Goal: Information Seeking & Learning: Learn about a topic

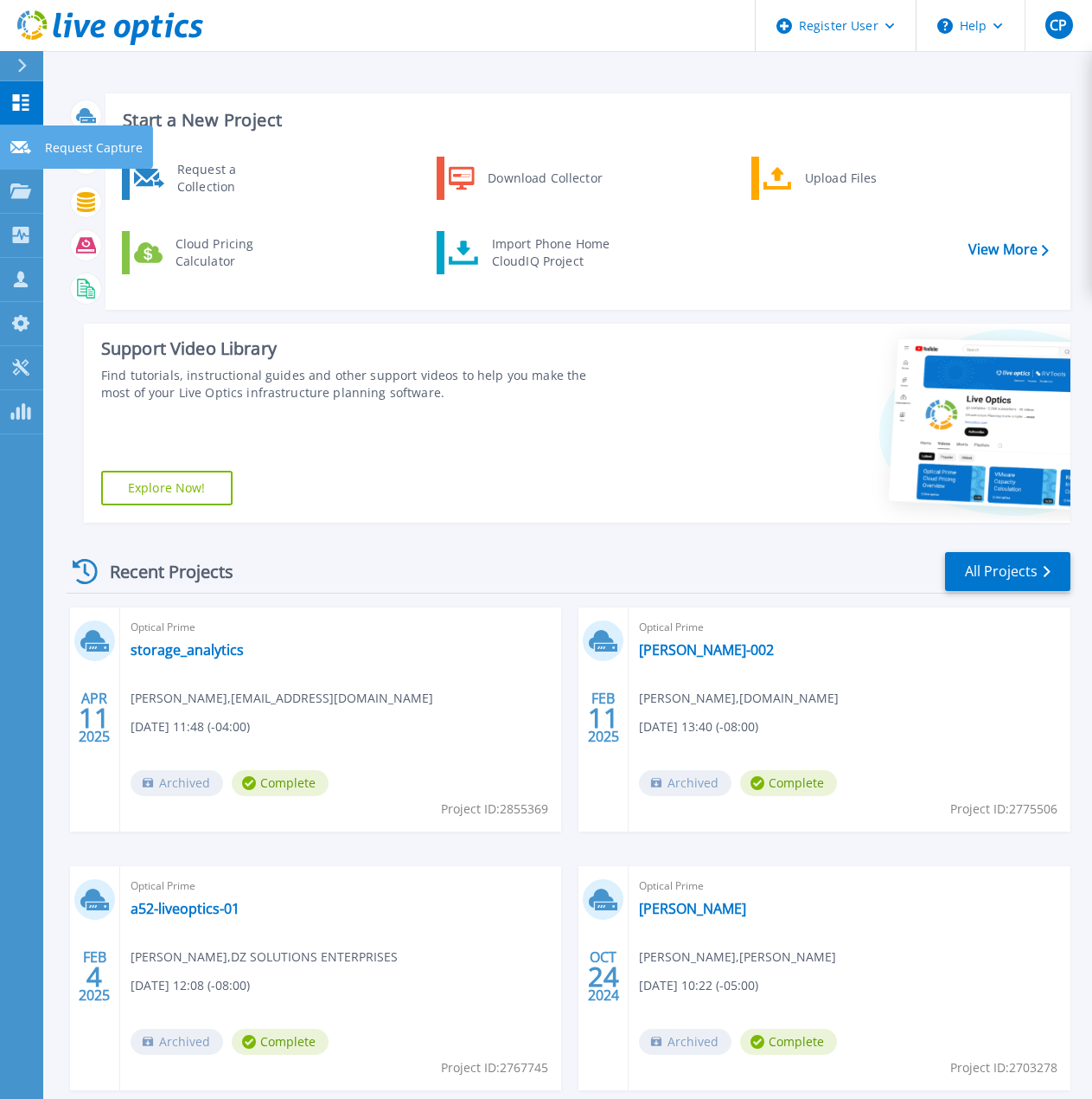
click at [25, 143] on icon at bounding box center [21, 147] width 21 height 13
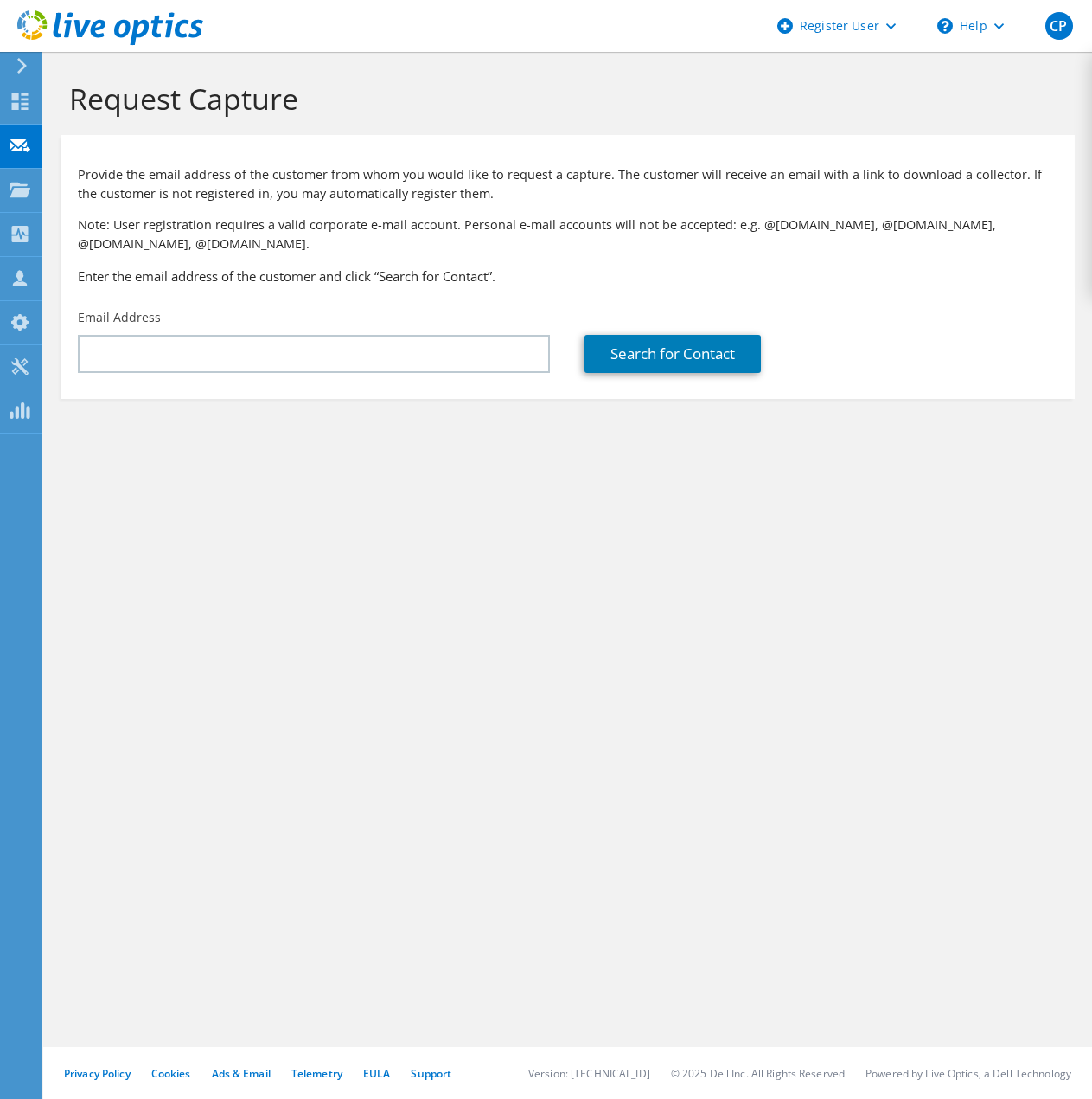
click at [26, 70] on icon at bounding box center [22, 66] width 13 height 15
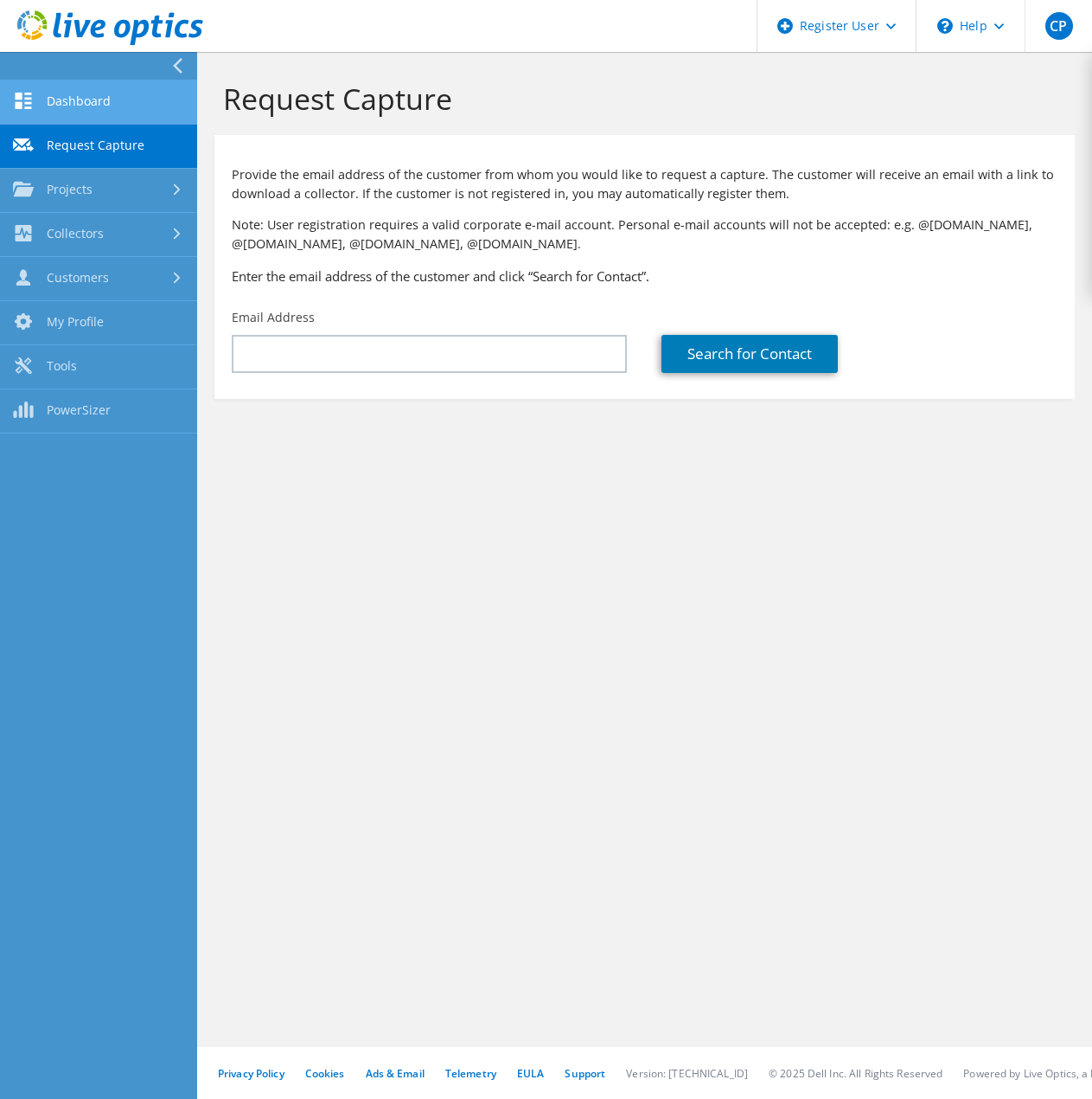
click at [116, 104] on link "Dashboard" at bounding box center [98, 103] width 197 height 44
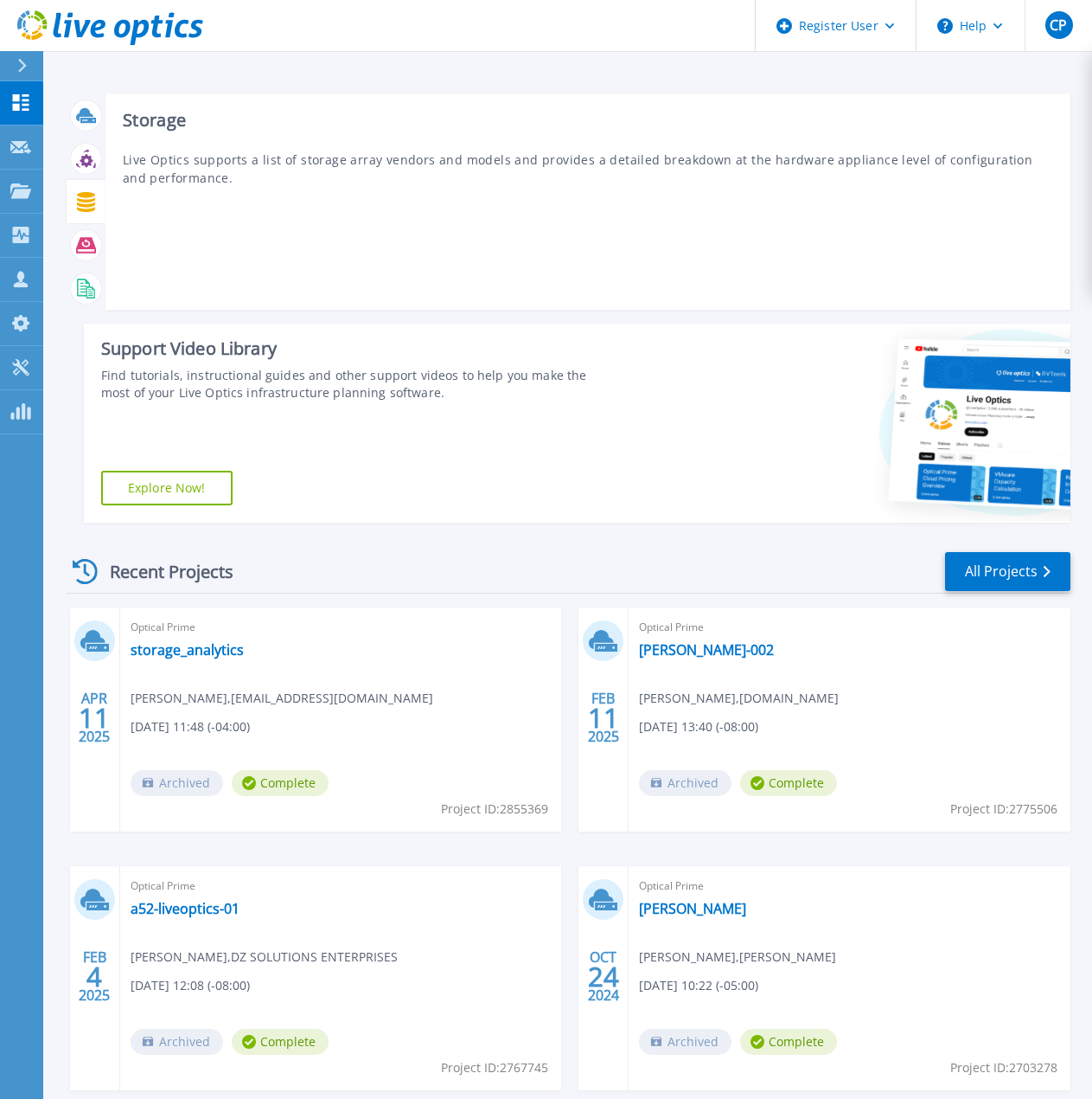
click at [87, 203] on icon at bounding box center [86, 202] width 20 height 20
click at [88, 287] on icon at bounding box center [86, 288] width 20 height 20
click at [86, 209] on icon at bounding box center [86, 202] width 18 height 20
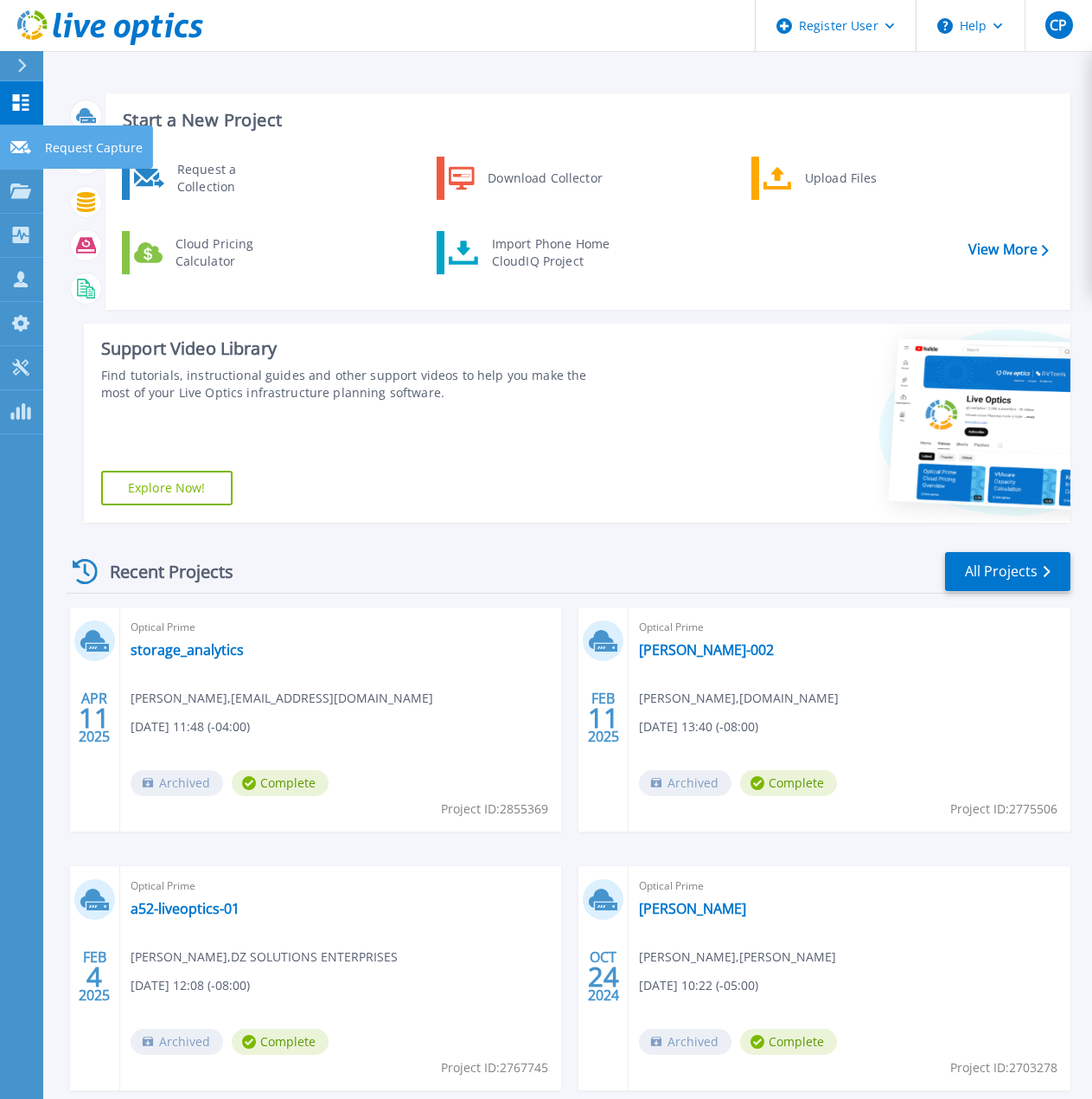
click at [23, 146] on icon at bounding box center [21, 147] width 21 height 13
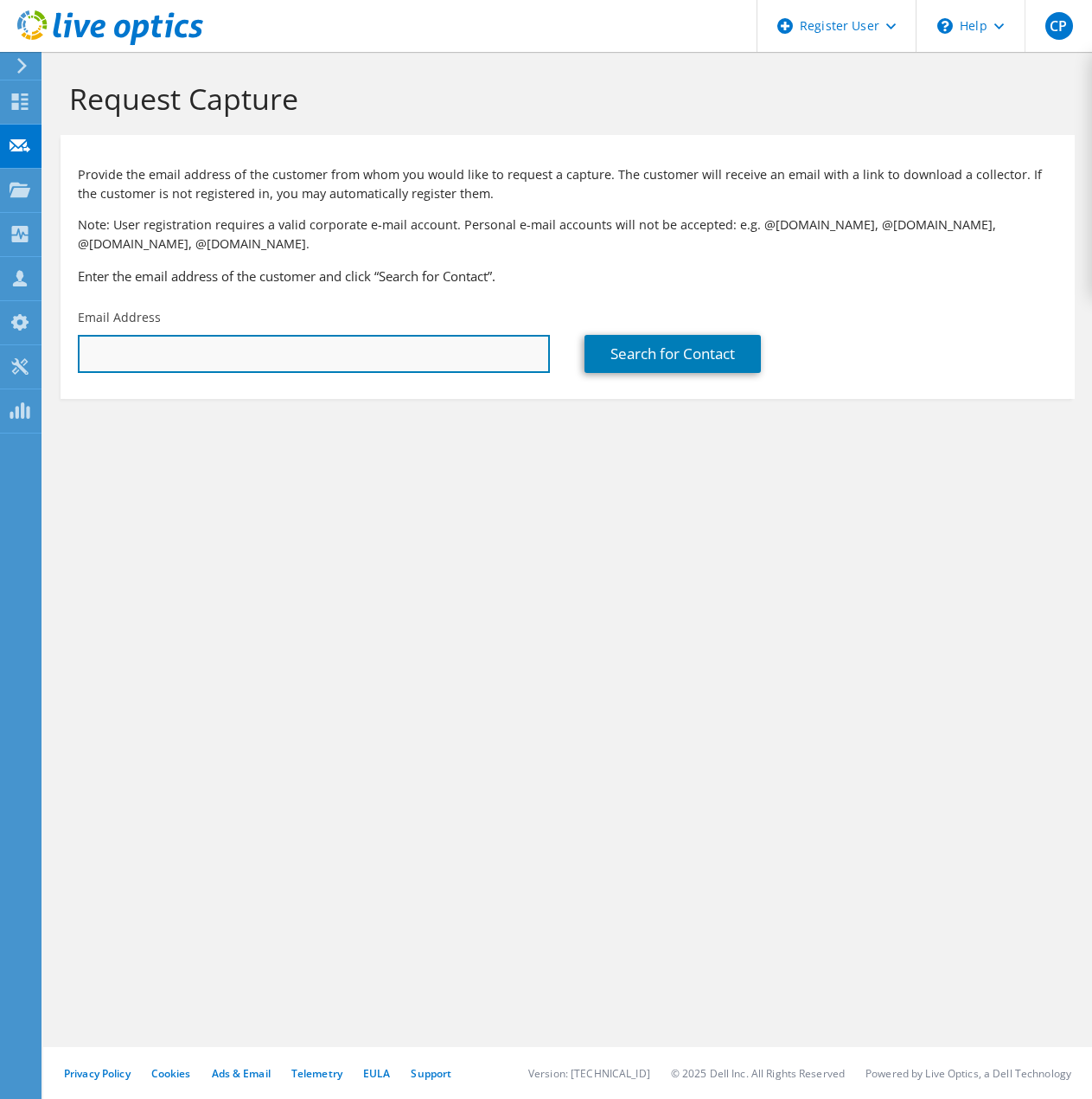
click at [244, 354] on input "text" at bounding box center [314, 354] width 472 height 38
click at [280, 354] on input "text" at bounding box center [314, 354] width 472 height 38
click at [259, 306] on div "Email Address" at bounding box center [314, 340] width 507 height 81
click at [233, 363] on input "text" at bounding box center [314, 354] width 472 height 38
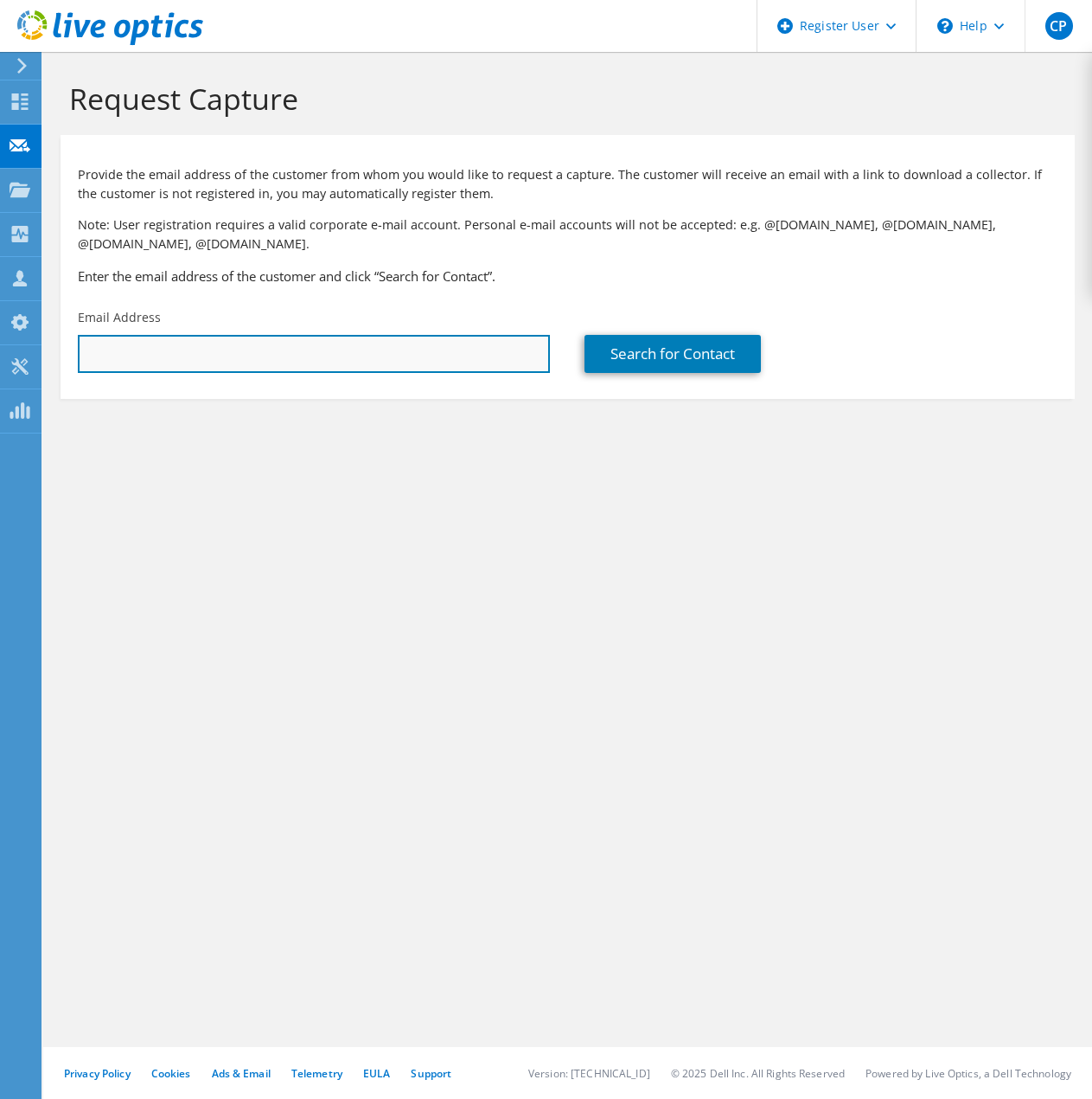
click at [100, 343] on input "text" at bounding box center [314, 354] width 472 height 38
click at [416, 352] on input "text" at bounding box center [314, 354] width 472 height 38
click at [272, 356] on input "text" at bounding box center [314, 354] width 472 height 38
type input "c"
click at [224, 354] on input "text" at bounding box center [314, 354] width 472 height 38
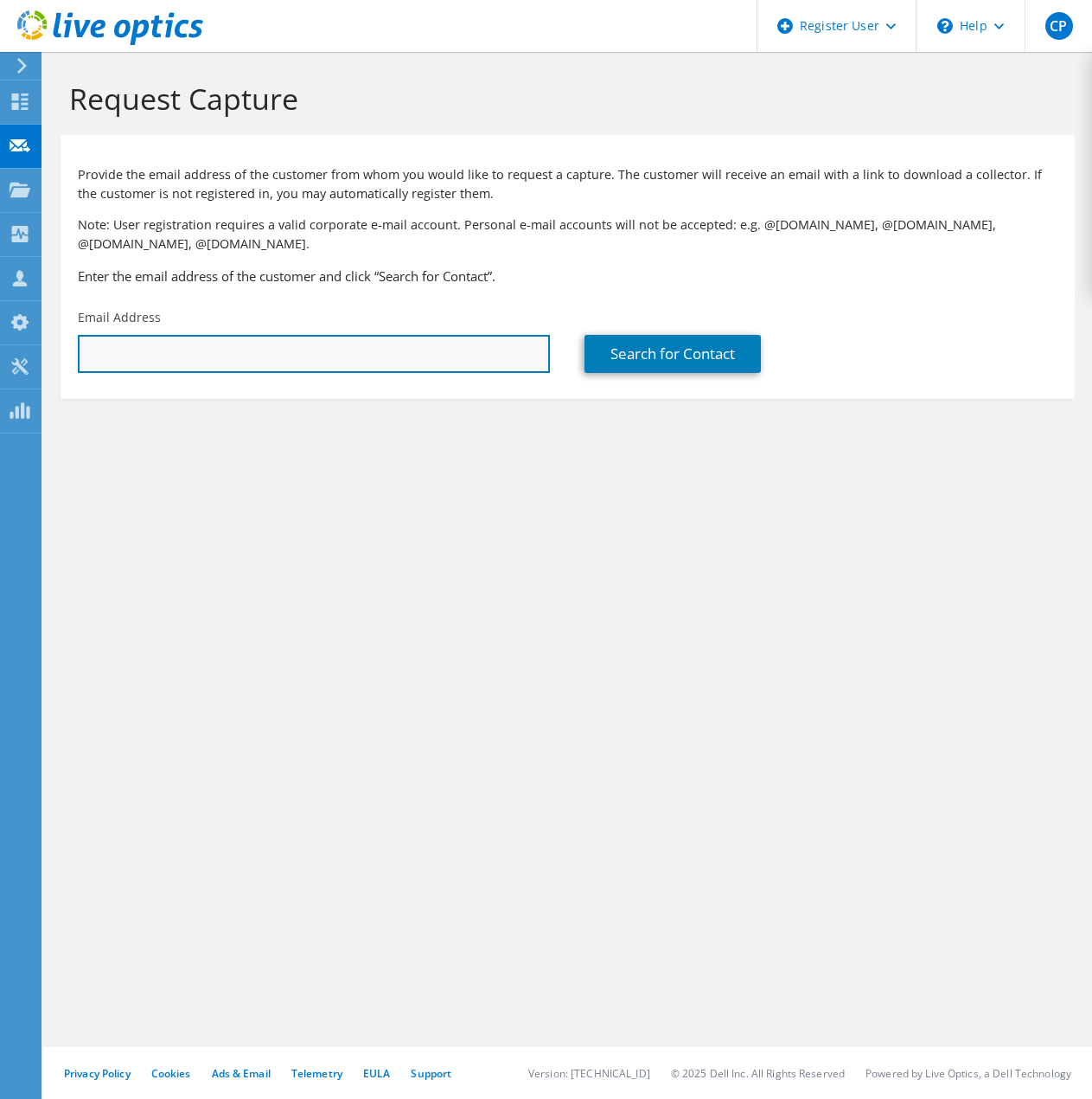
click at [148, 362] on input "text" at bounding box center [314, 354] width 472 height 38
paste input "greg.brown@dexcom.com"
type input "greg.brown@dexcom.com"
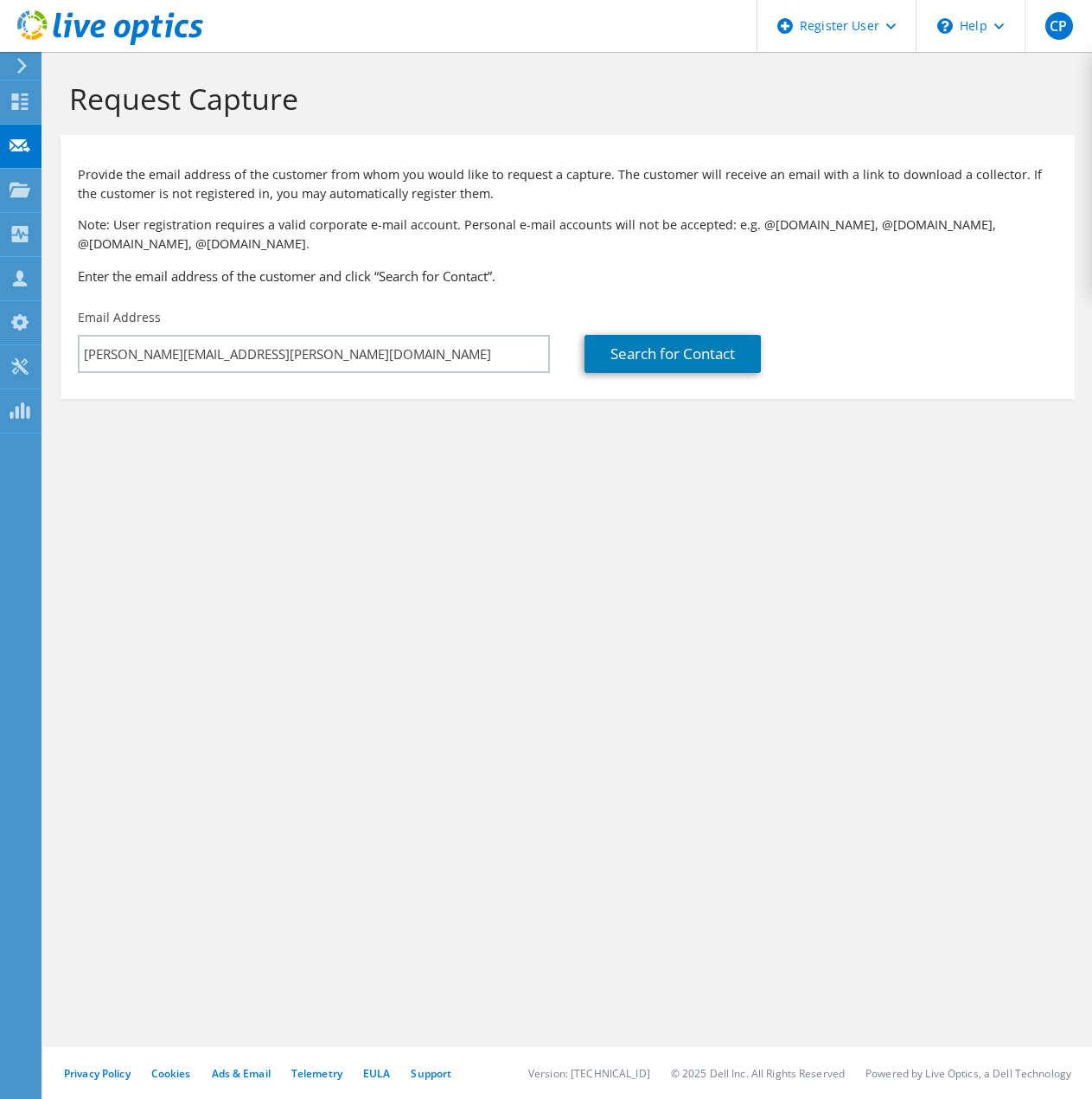
click at [708, 416] on section "Request Capture Provide the email address of the customer from whom you would l…" at bounding box center [567, 268] width 1049 height 433
click at [666, 354] on link "Search for Contact" at bounding box center [673, 354] width 176 height 38
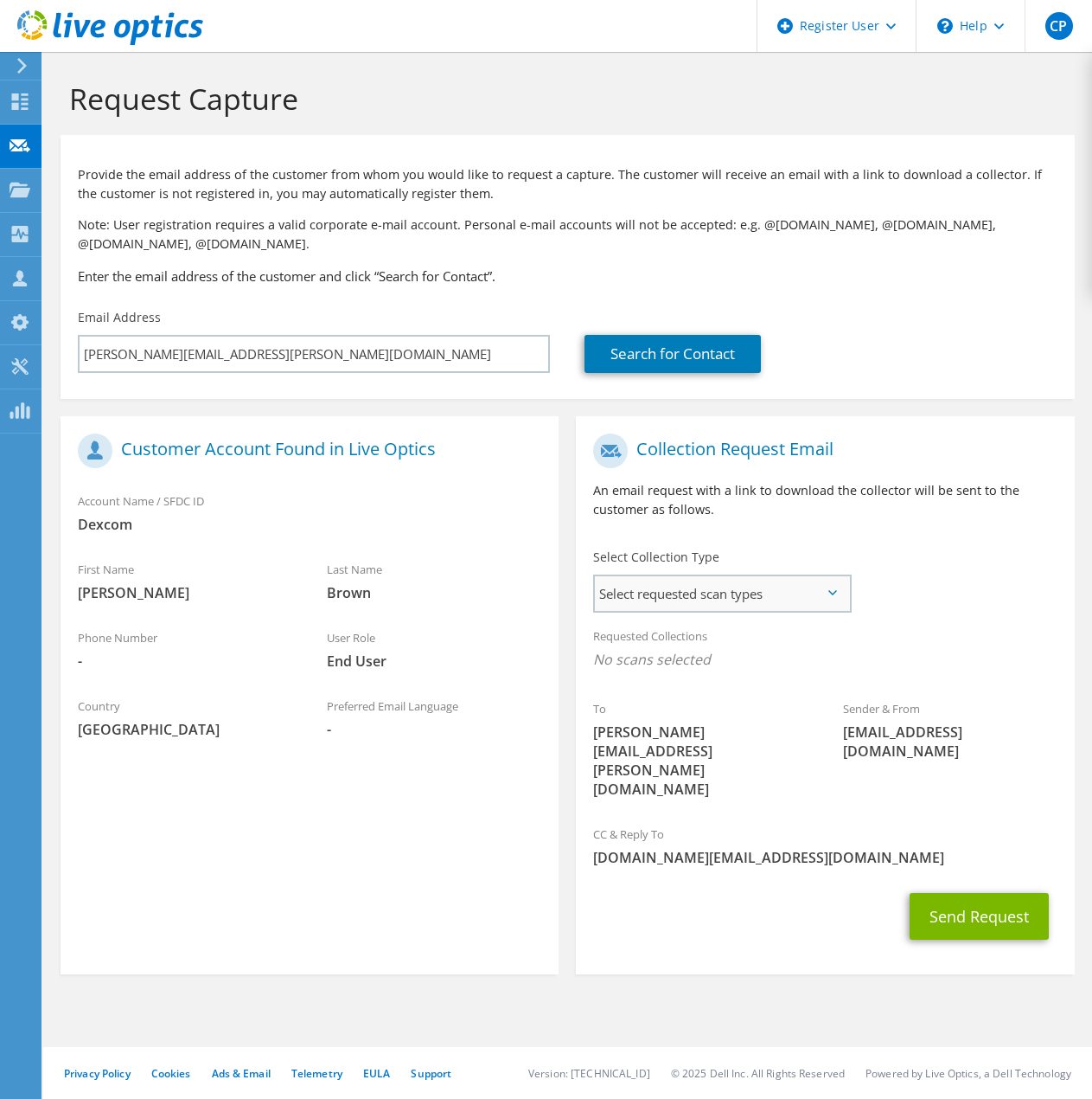
click at [687, 589] on span "Select requested scan types" at bounding box center [721, 593] width 253 height 34
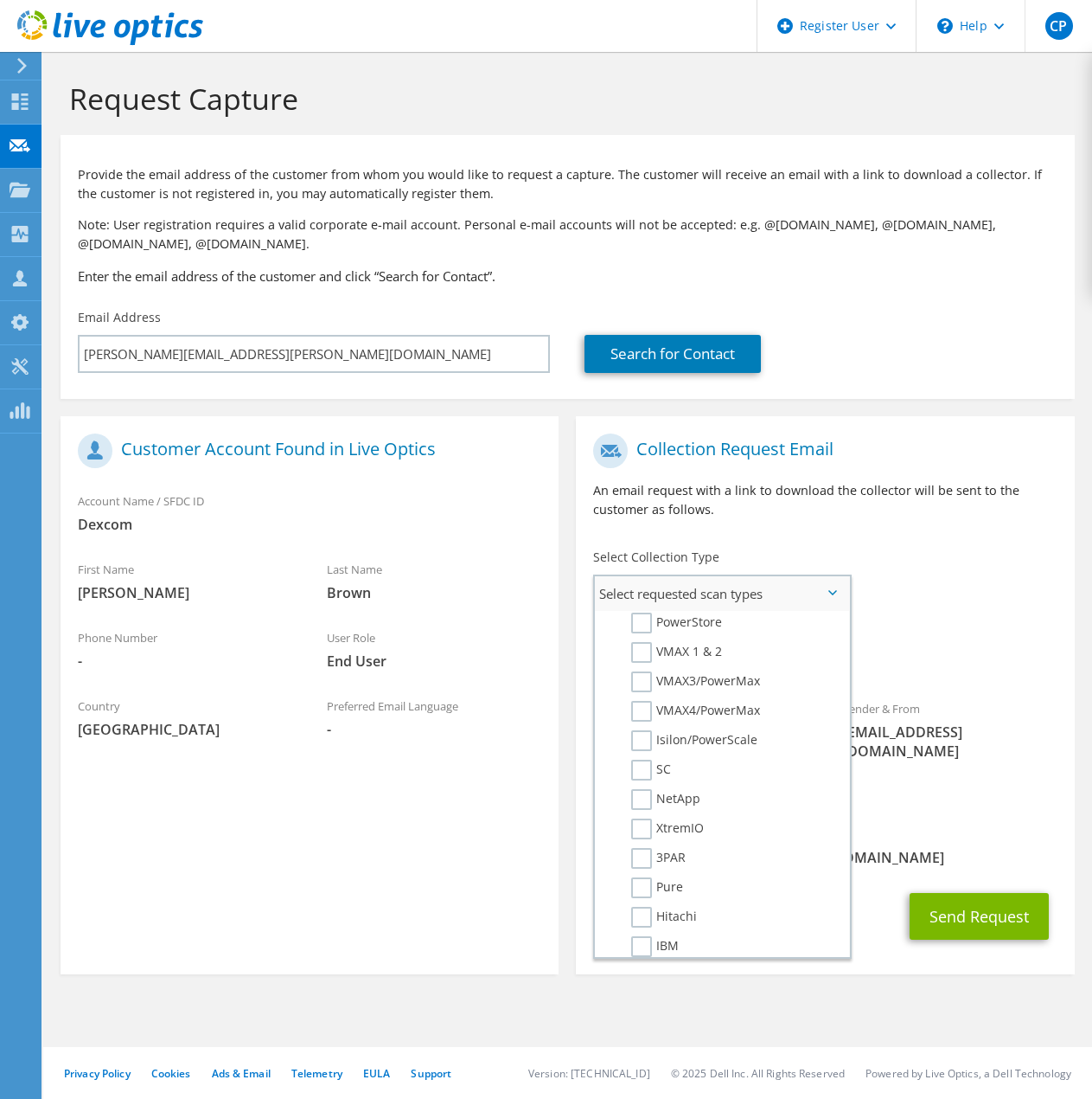
scroll to position [385, 0]
click at [640, 795] on label "NetApp" at bounding box center [666, 798] width 69 height 21
click at [0, 0] on input "NetApp" at bounding box center [0, 0] width 0 height 0
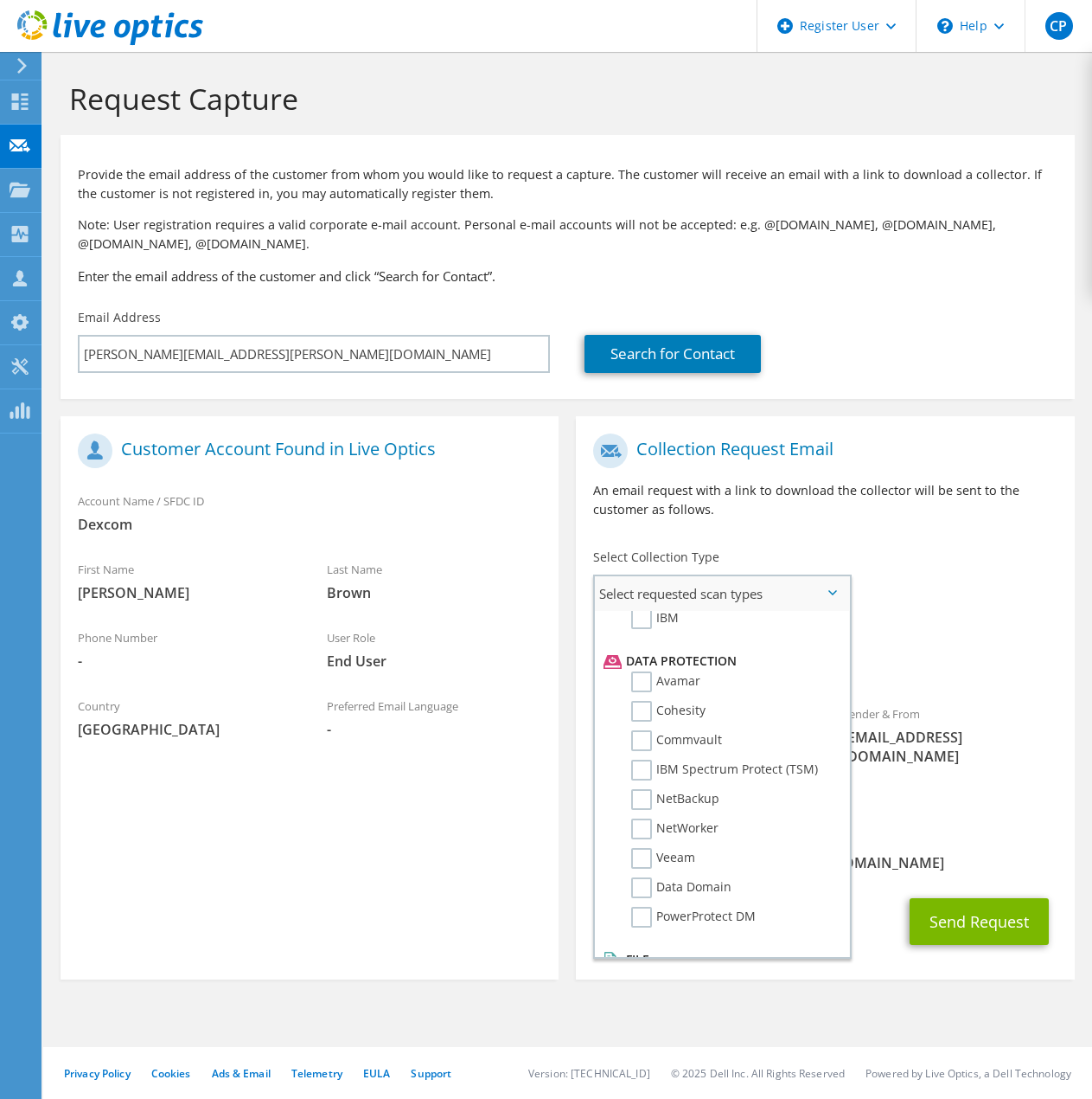
scroll to position [764, 0]
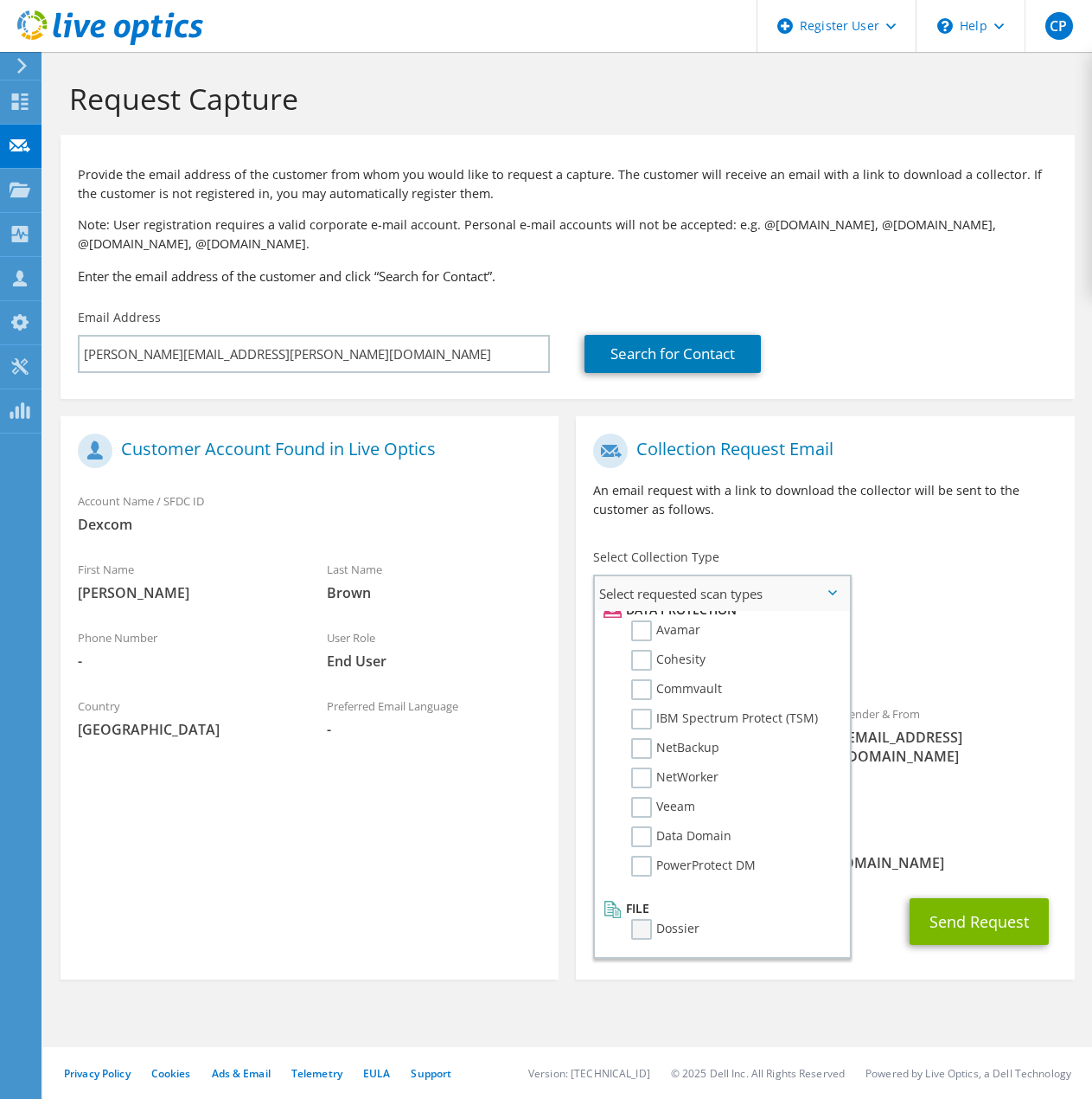
click at [635, 932] on label "Dossier" at bounding box center [666, 930] width 68 height 21
click at [0, 0] on input "Dossier" at bounding box center [0, 0] width 0 height 0
click at [985, 550] on div "To greg.brown@dexcom.com Sender & From liveoptics@liveoptics.com" at bounding box center [825, 622] width 498 height 396
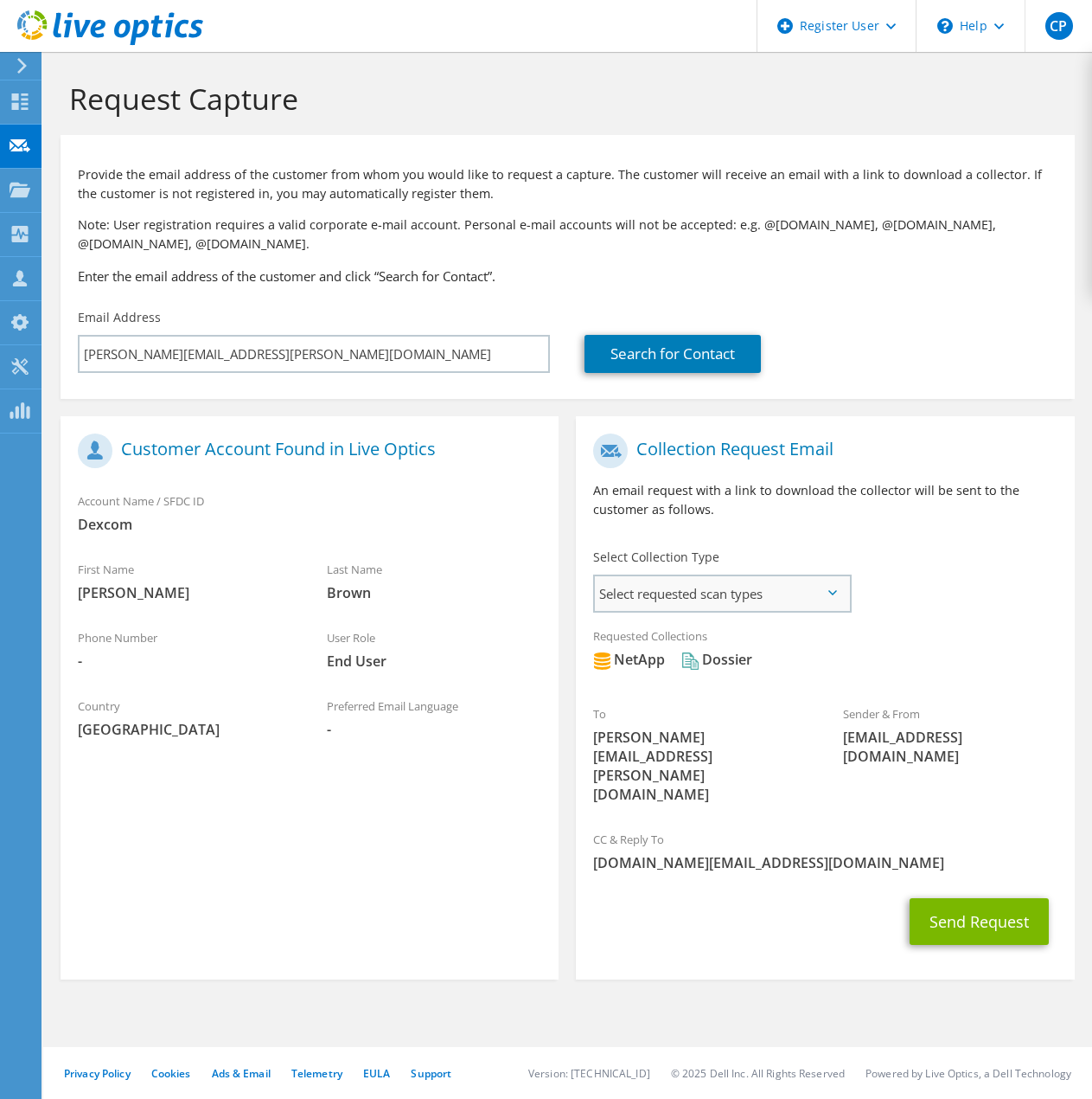
click at [677, 595] on span "Select requested scan types" at bounding box center [721, 593] width 253 height 34
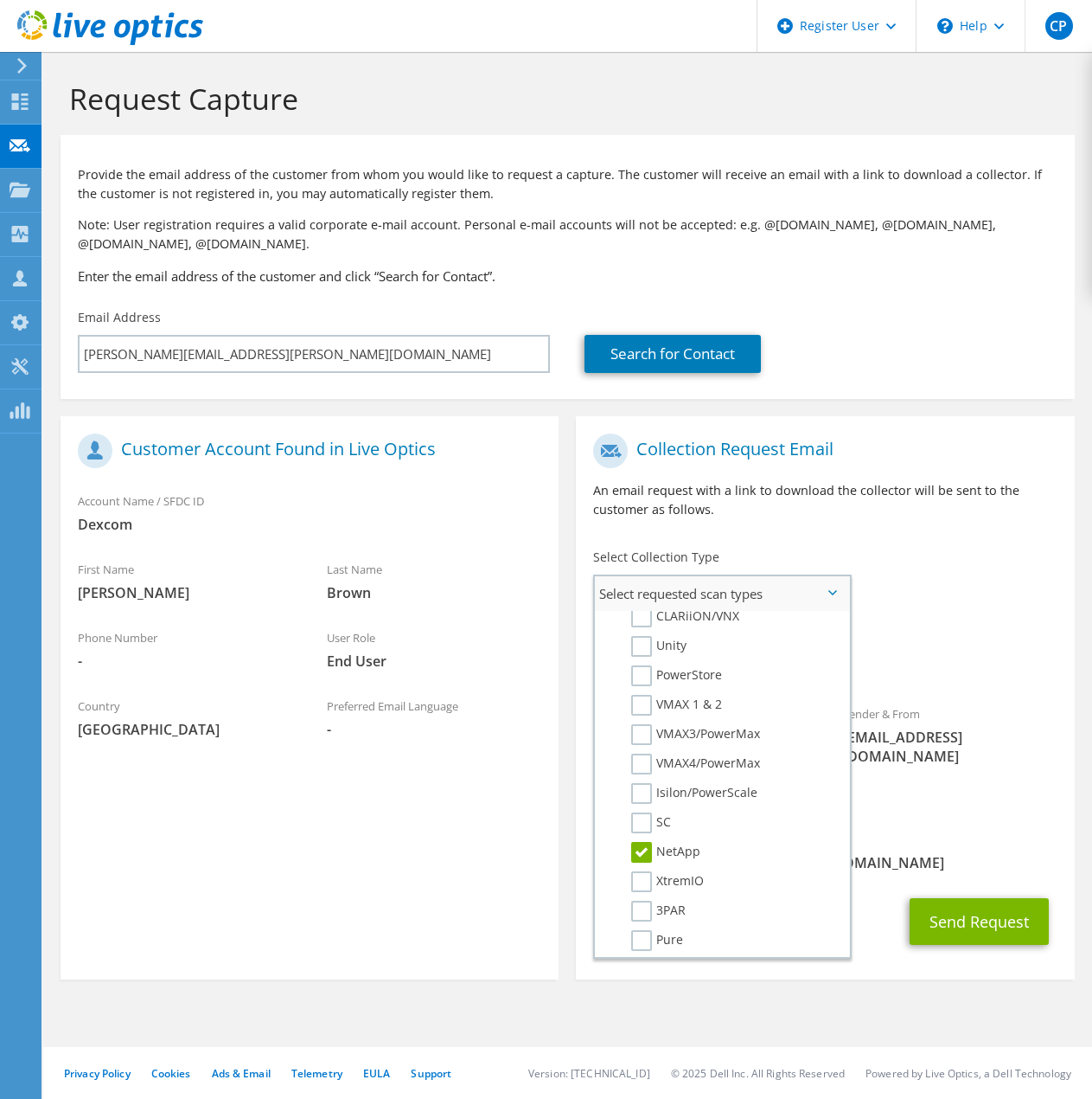
scroll to position [331, 0]
click at [957, 514] on p "An email request with a link to download the collector will be sent to the cust…" at bounding box center [825, 500] width 463 height 38
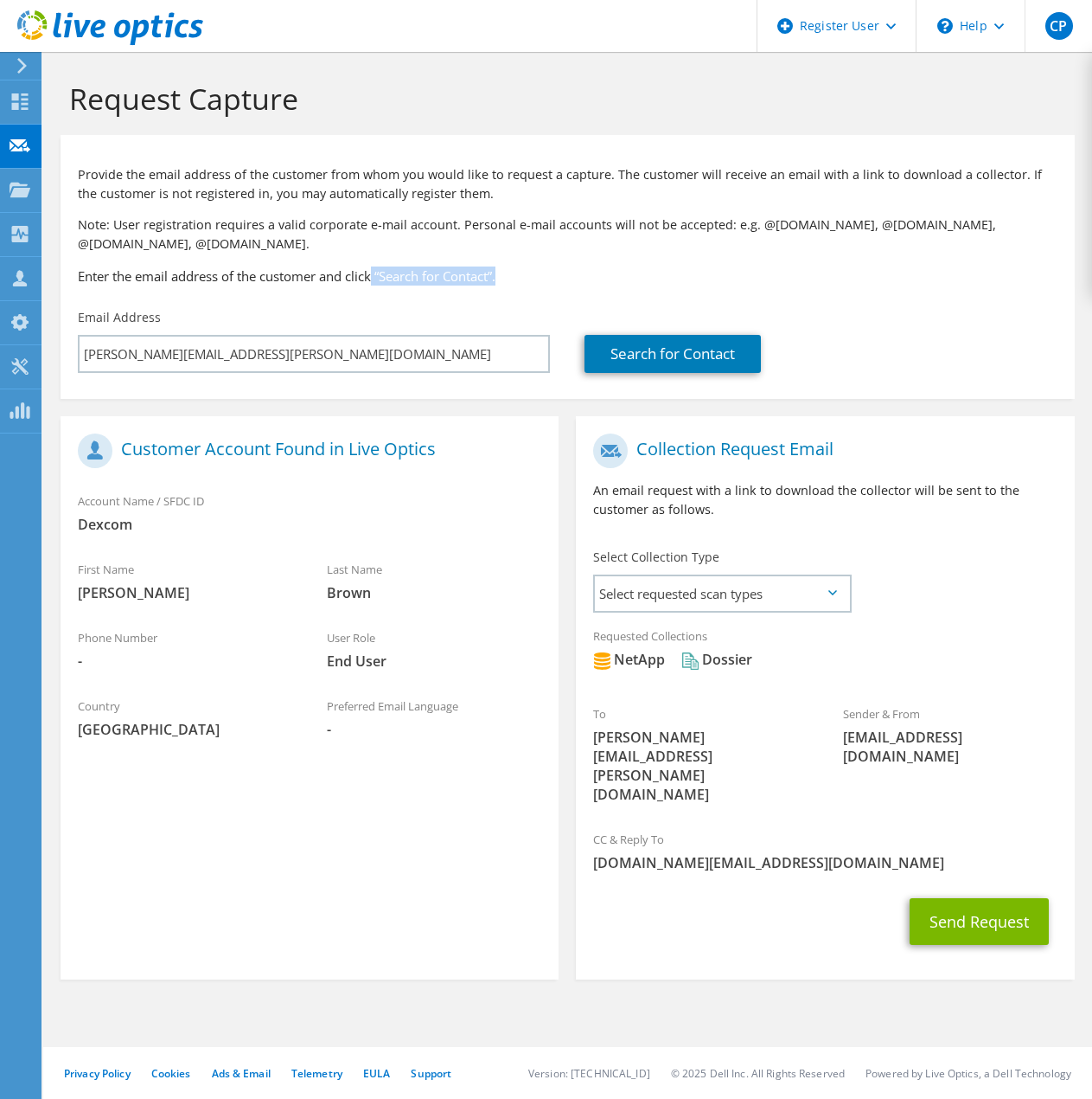
drag, startPoint x: 378, startPoint y: 271, endPoint x: 507, endPoint y: 267, distance: 129.1
click at [507, 267] on h3 "Enter the email address of the customer and click “Search for Contact”." at bounding box center [568, 276] width 980 height 19
click at [523, 269] on h3 "Enter the email address of the customer and click “Search for Contact”." at bounding box center [568, 276] width 980 height 19
click at [519, 281] on h3 "Enter the email address of the customer and click “Search for Contact”." at bounding box center [568, 276] width 980 height 19
click at [494, 109] on h1 "Request Capture" at bounding box center [563, 99] width 988 height 36
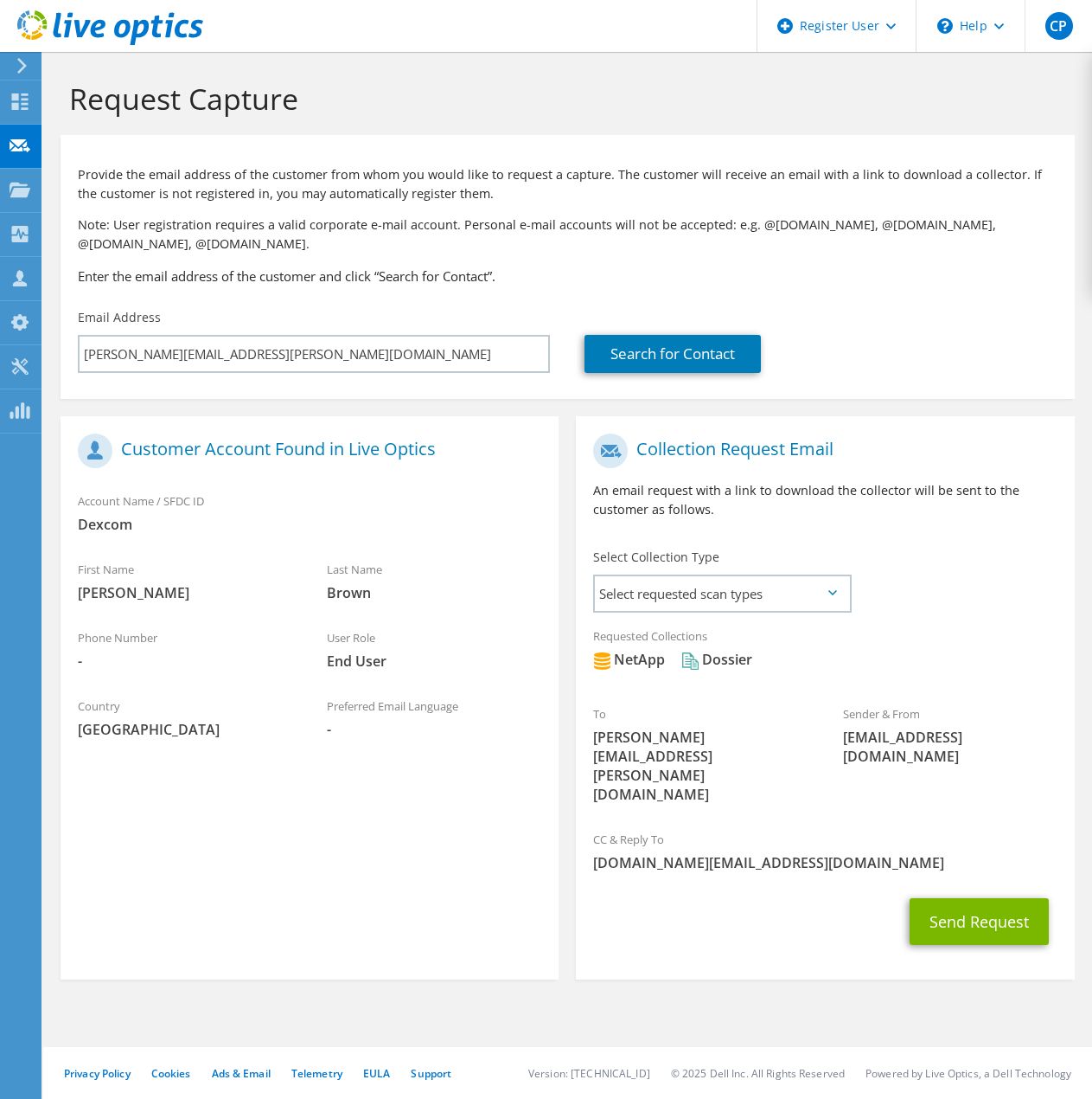
click at [812, 890] on div "Send Request" at bounding box center [825, 921] width 498 height 64
click at [814, 655] on span "NetApp Dossier" at bounding box center [825, 664] width 463 height 29
click at [972, 898] on button "Send Request" at bounding box center [979, 921] width 139 height 47
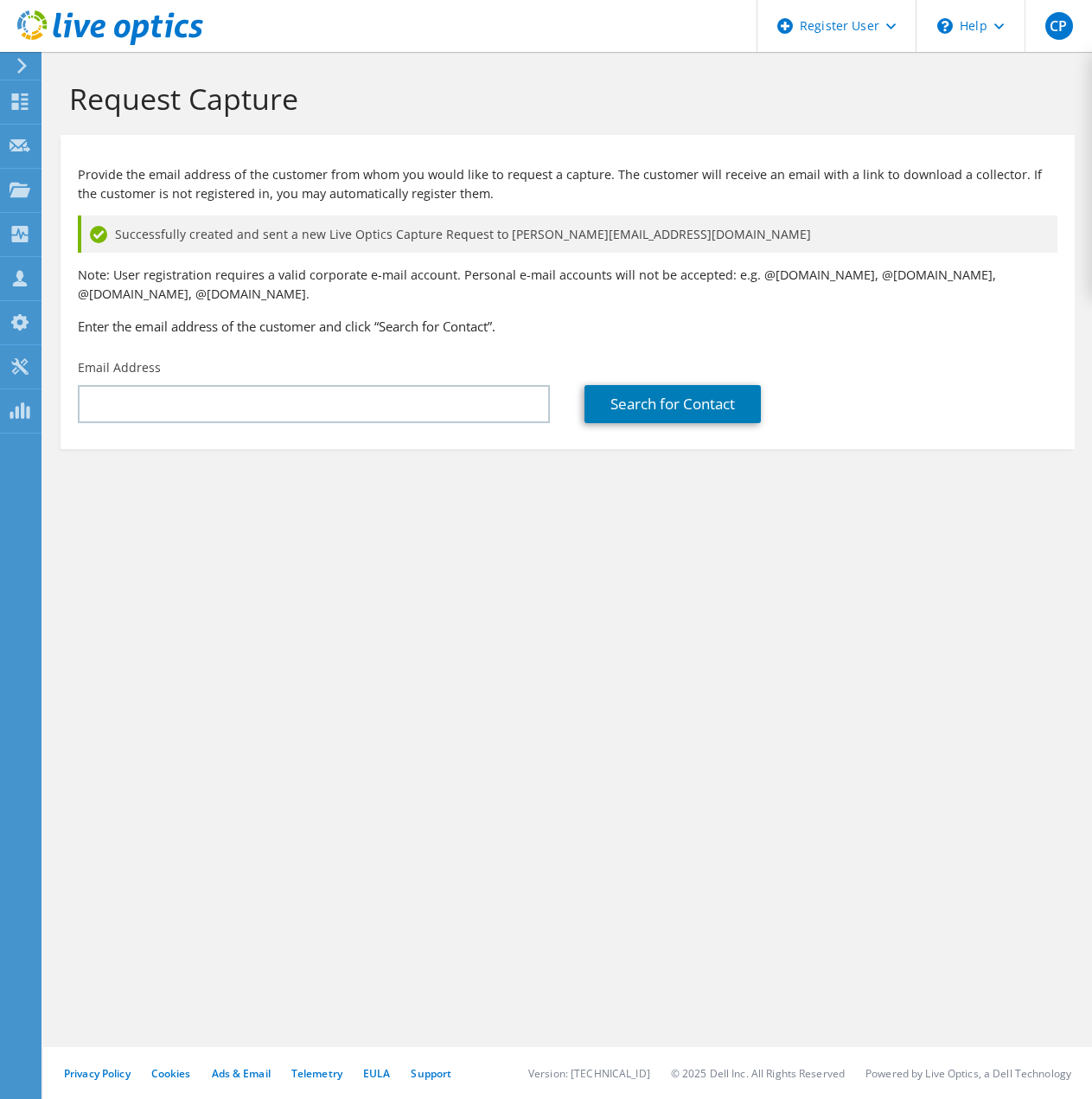
click at [221, 775] on div "Request Capture Provide the email address of the customer from whom you would l…" at bounding box center [567, 576] width 1049 height 1047
click at [478, 661] on div "Request Capture Provide the email address of the customer from whom you would l…" at bounding box center [567, 576] width 1049 height 1047
click at [441, 100] on h1 "Request Capture" at bounding box center [563, 99] width 988 height 36
click at [239, 881] on div "Request Capture Provide the email address of the customer from whom you would l…" at bounding box center [567, 576] width 1049 height 1047
click at [406, 647] on div "Request Capture Provide the email address of the customer from whom you would l…" at bounding box center [567, 576] width 1049 height 1047
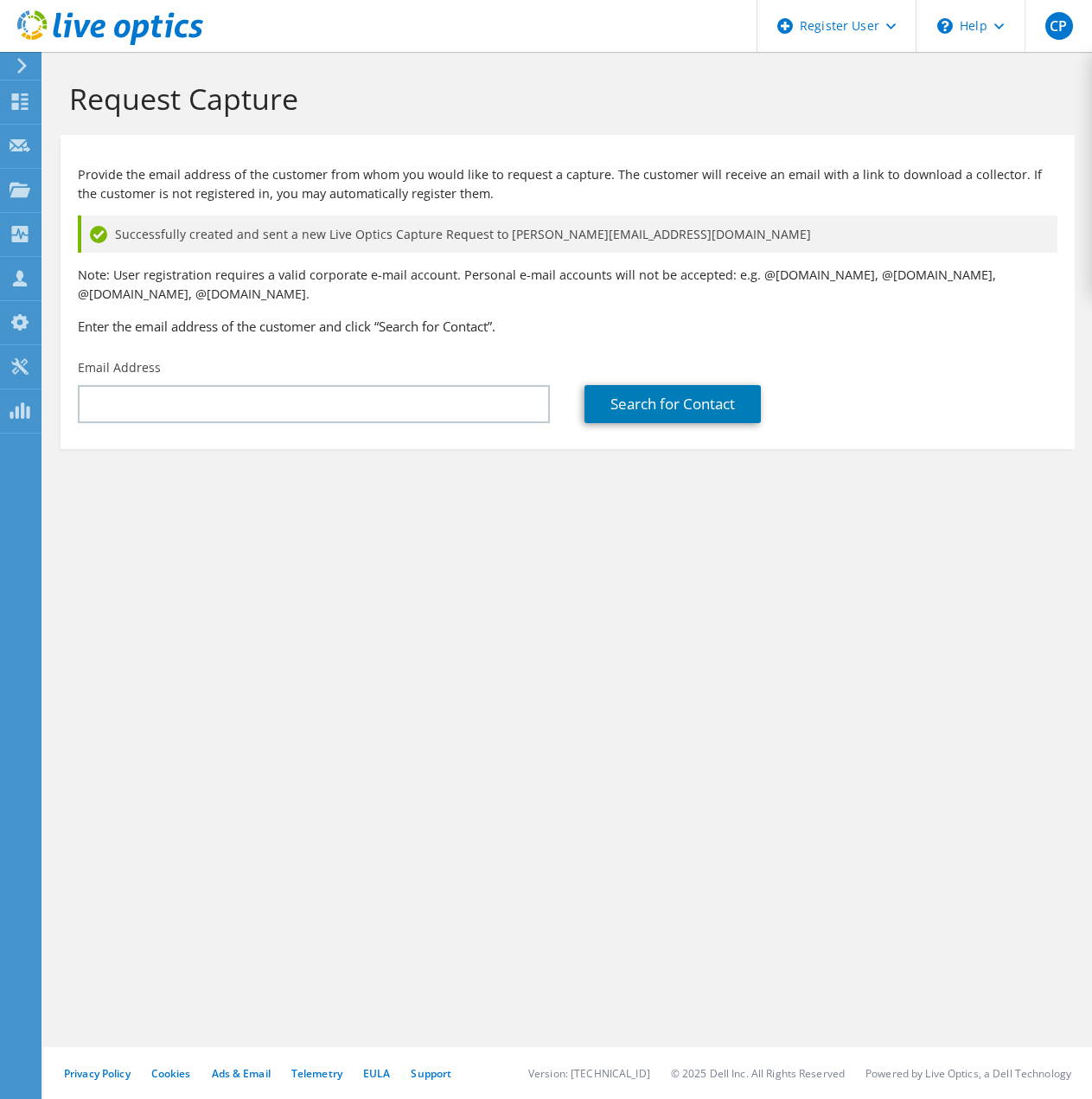
click at [677, 109] on h1 "Request Capture" at bounding box center [563, 99] width 988 height 36
click at [985, 98] on h1 "Request Capture" at bounding box center [563, 99] width 988 height 36
click at [28, 109] on div at bounding box center [20, 104] width 21 height 19
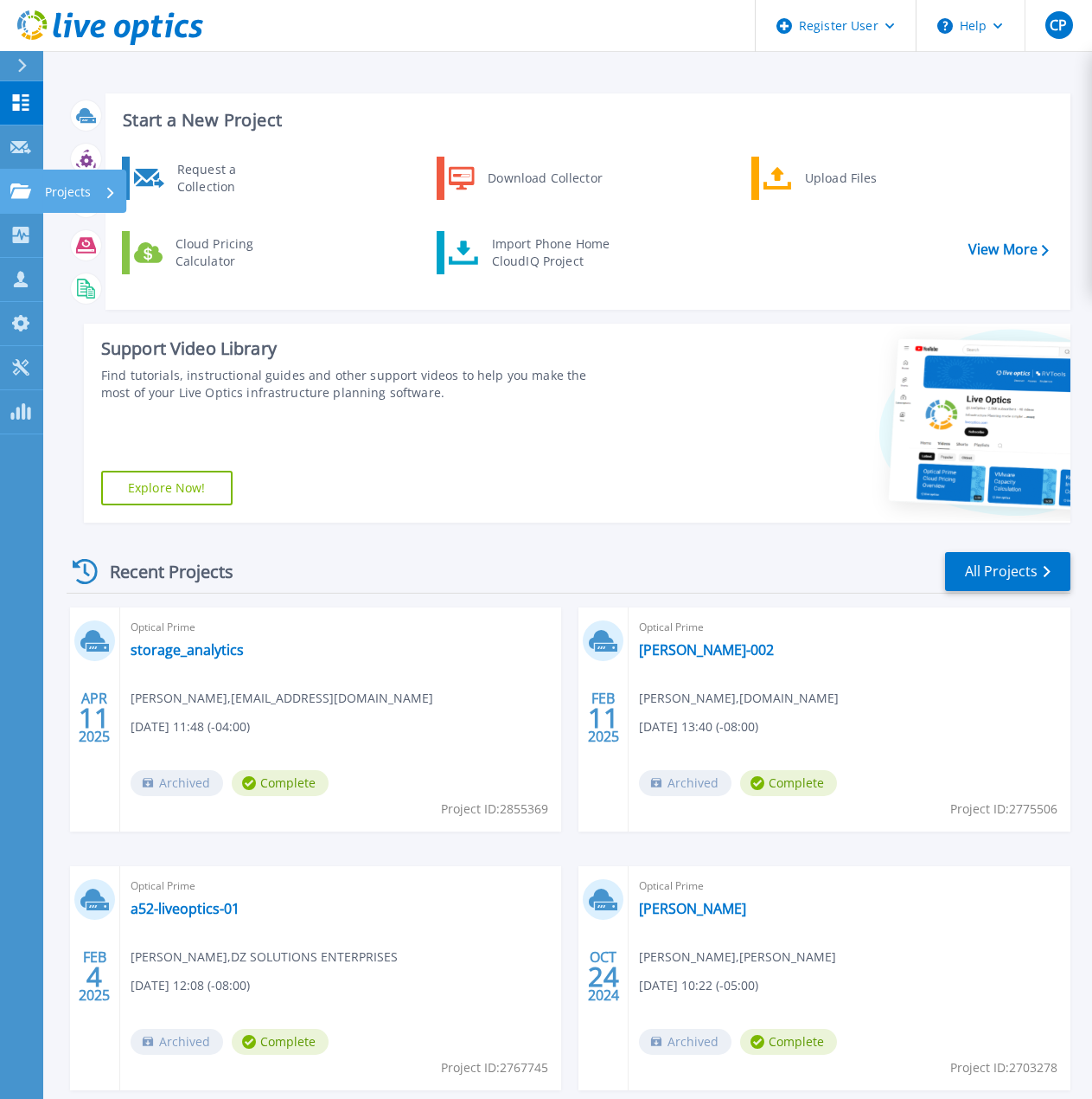
click at [24, 193] on icon at bounding box center [21, 190] width 21 height 14
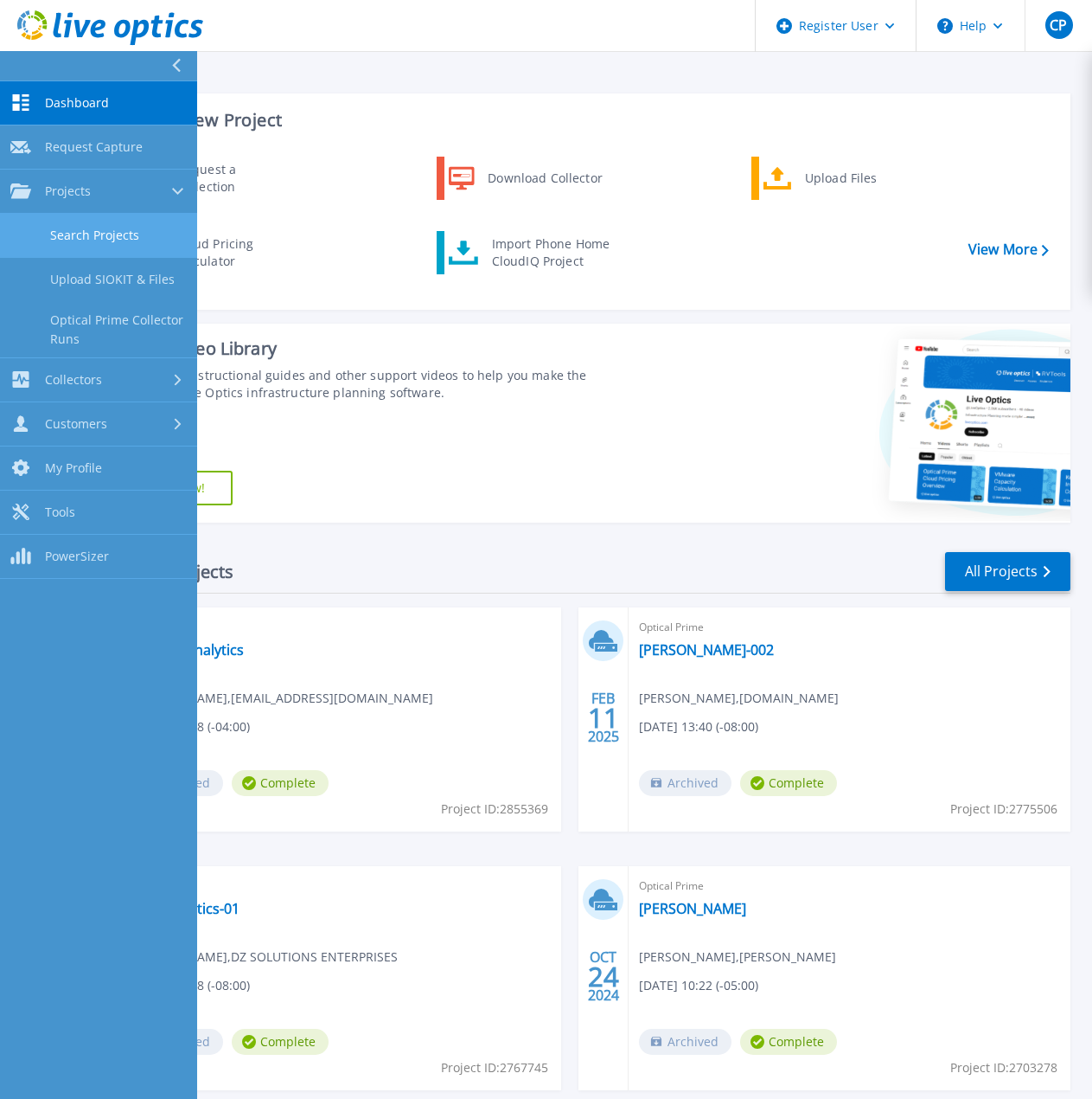
click at [89, 236] on link "Search Projects" at bounding box center [98, 236] width 197 height 44
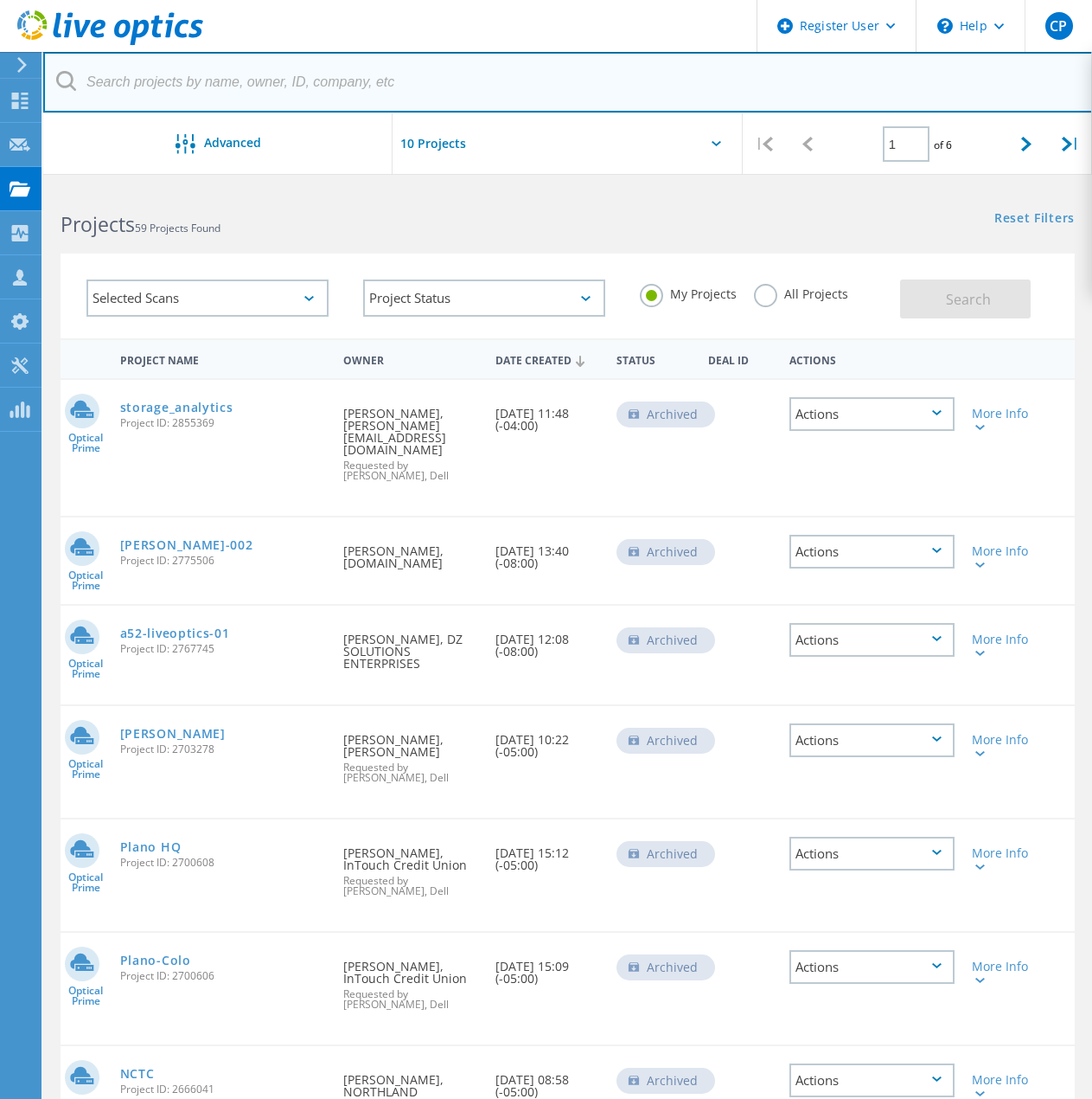
click at [144, 82] on input "text" at bounding box center [568, 83] width 1050 height 61
paste input "Customer has a 450TB ask for 50/50 split between hot and cold data. Data is com…"
type input "C"
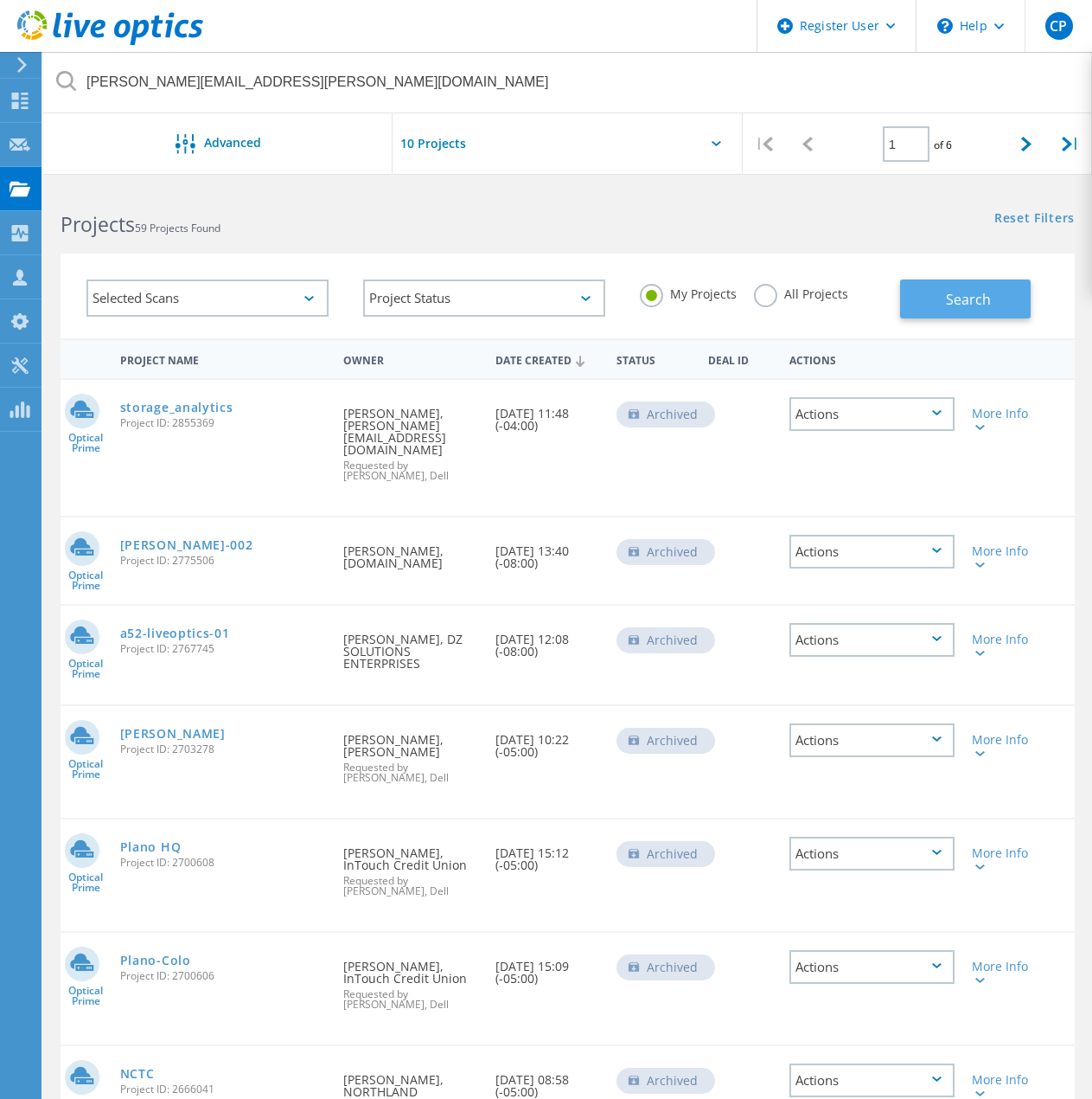
click at [957, 305] on span "Search" at bounding box center [968, 300] width 45 height 19
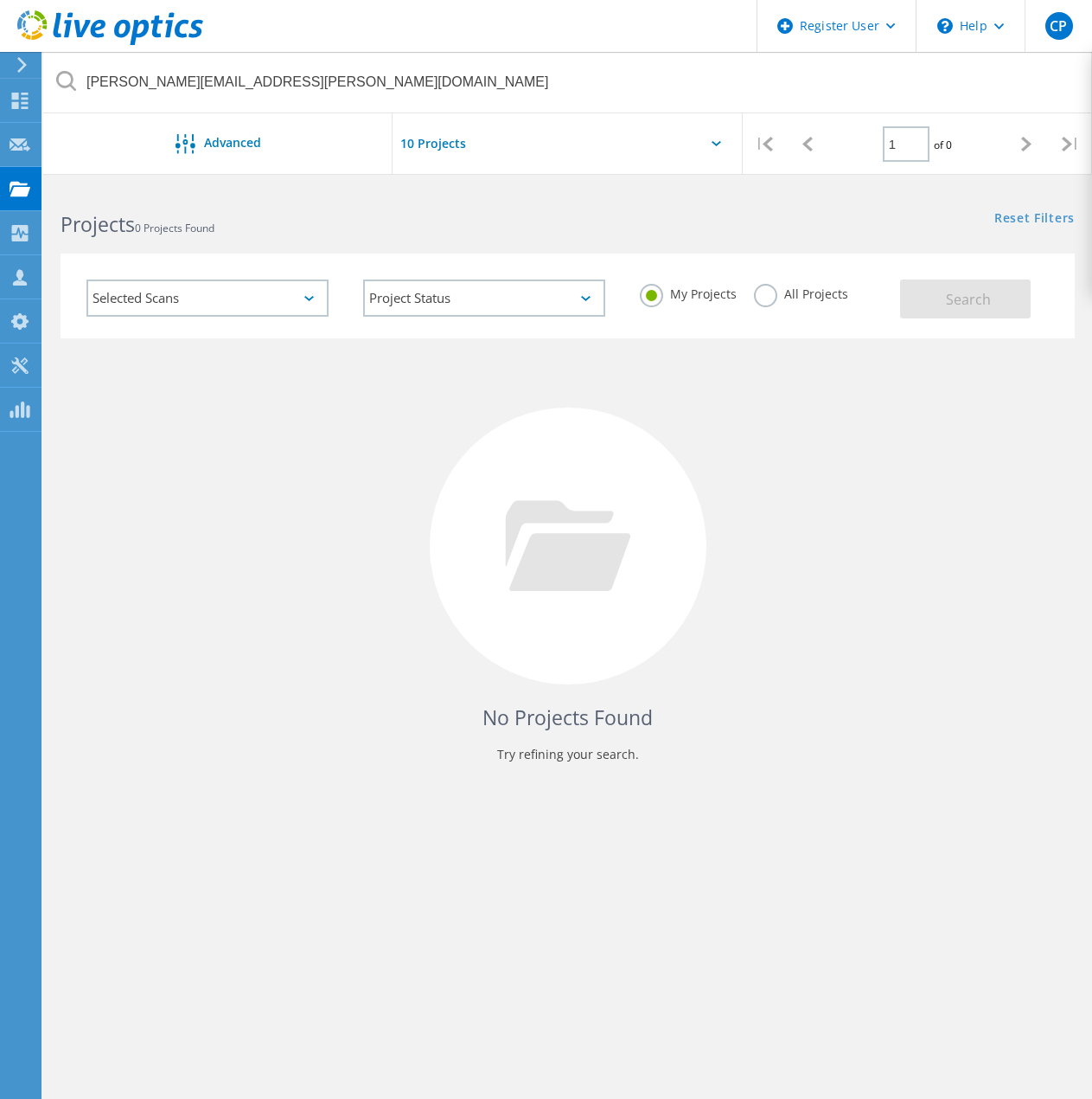
click at [776, 293] on label "All Projects" at bounding box center [801, 291] width 94 height 16
click at [0, 0] on input "All Projects" at bounding box center [0, 0] width 0 height 0
click at [930, 300] on button "Search" at bounding box center [965, 299] width 130 height 39
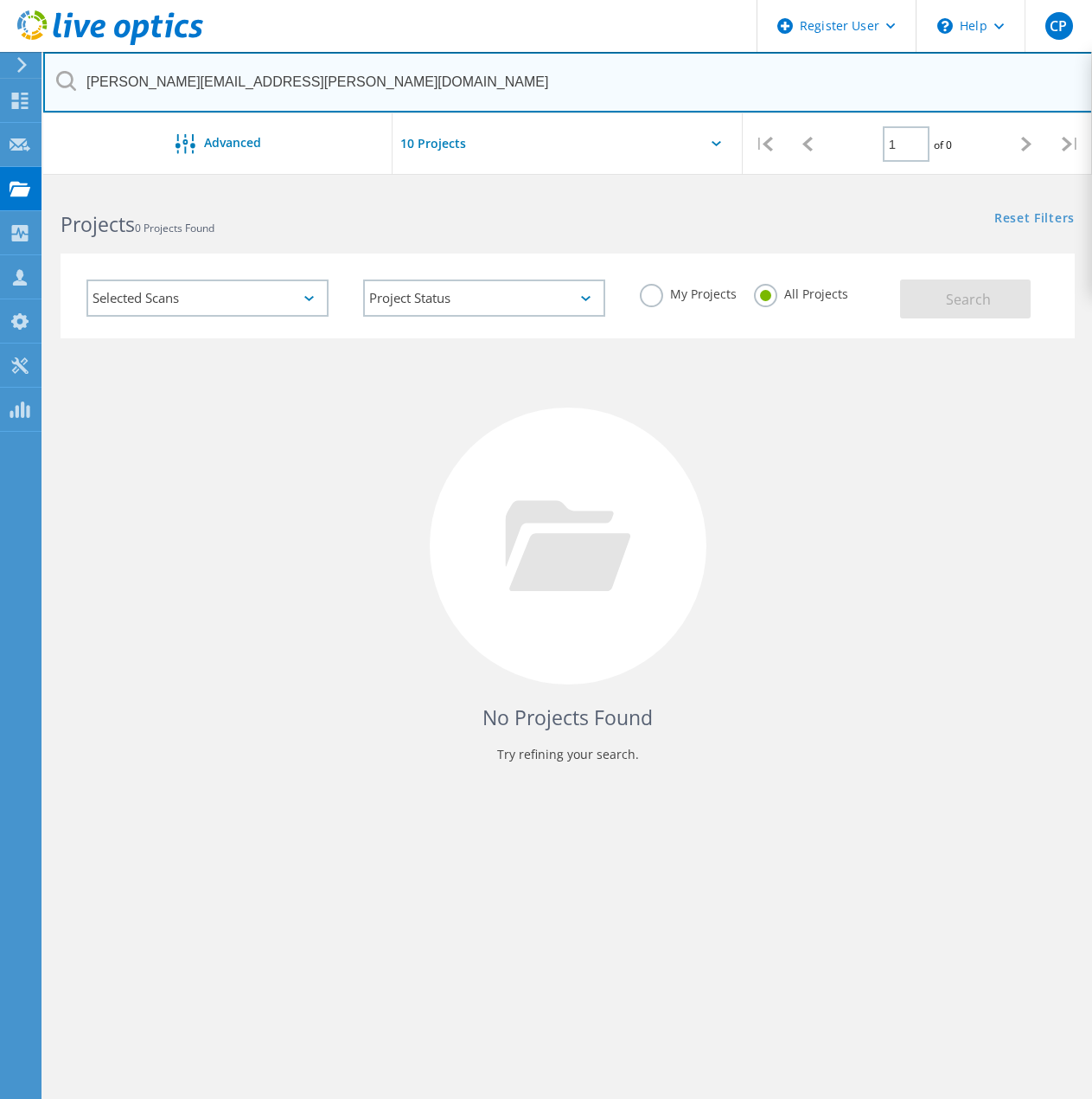
drag, startPoint x: 157, startPoint y: 85, endPoint x: 84, endPoint y: 88, distance: 73.1
click at [84, 88] on input "greg.brown@dexcom.com" at bounding box center [568, 83] width 1050 height 61
click at [121, 82] on input "artrios@dexcom.com" at bounding box center [568, 83] width 1050 height 61
type input "matt.johnson@dexcom.com"
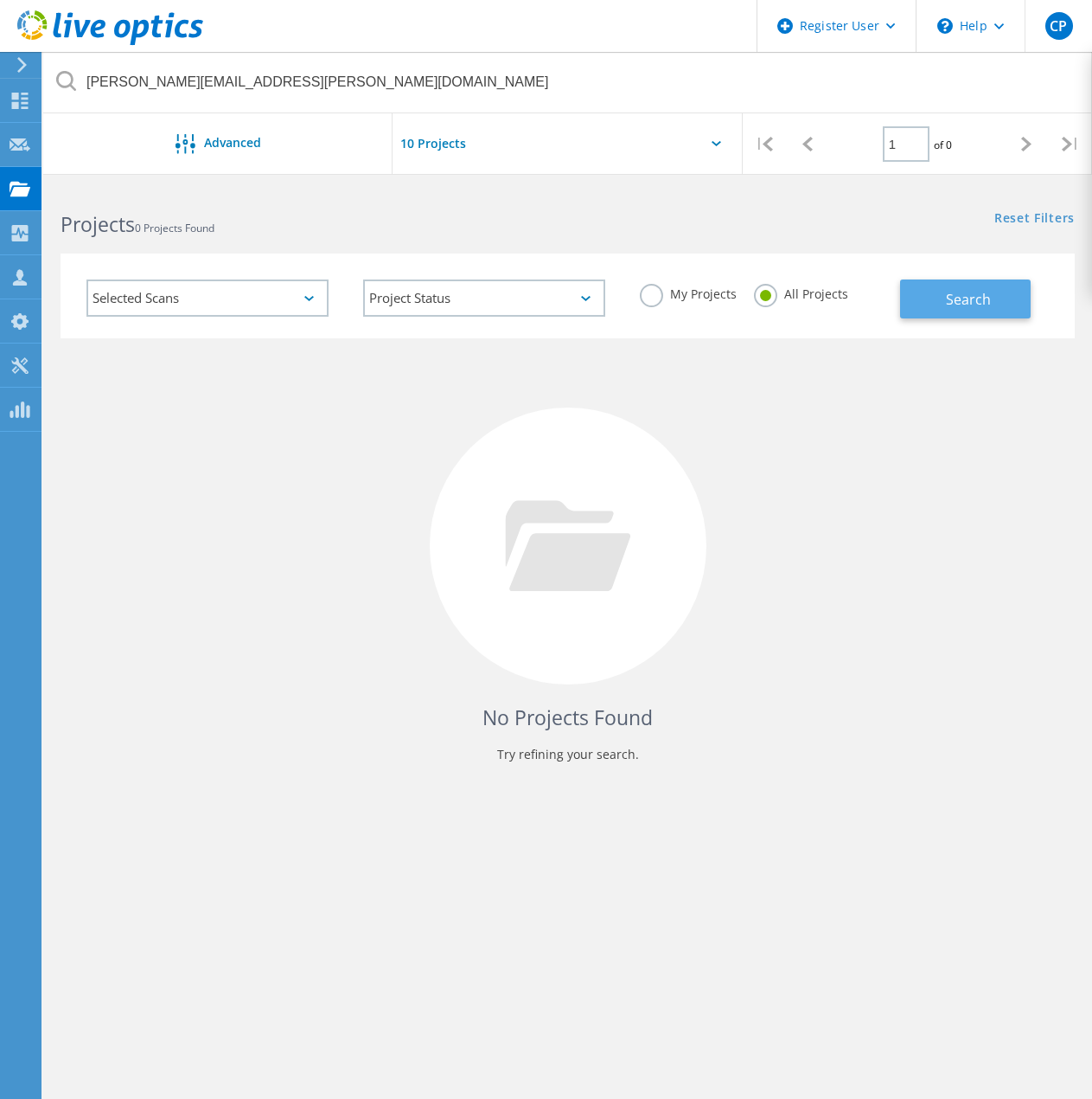
click at [973, 310] on button "Search" at bounding box center [965, 299] width 130 height 39
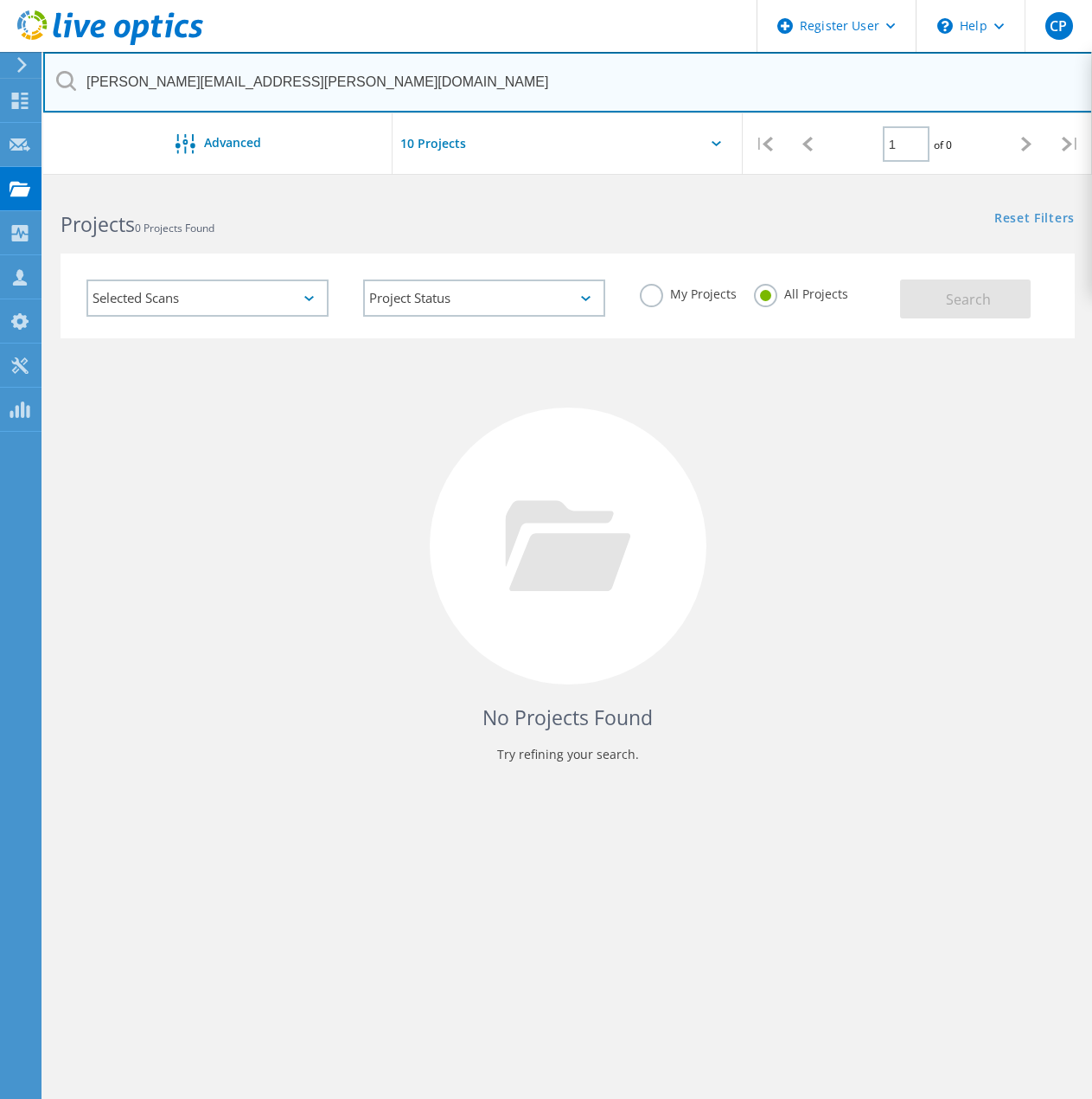
drag, startPoint x: 164, startPoint y: 83, endPoint x: 90, endPoint y: 90, distance: 74.3
click at [90, 90] on input "matt.johnson@dexcom.com" at bounding box center [568, 83] width 1050 height 61
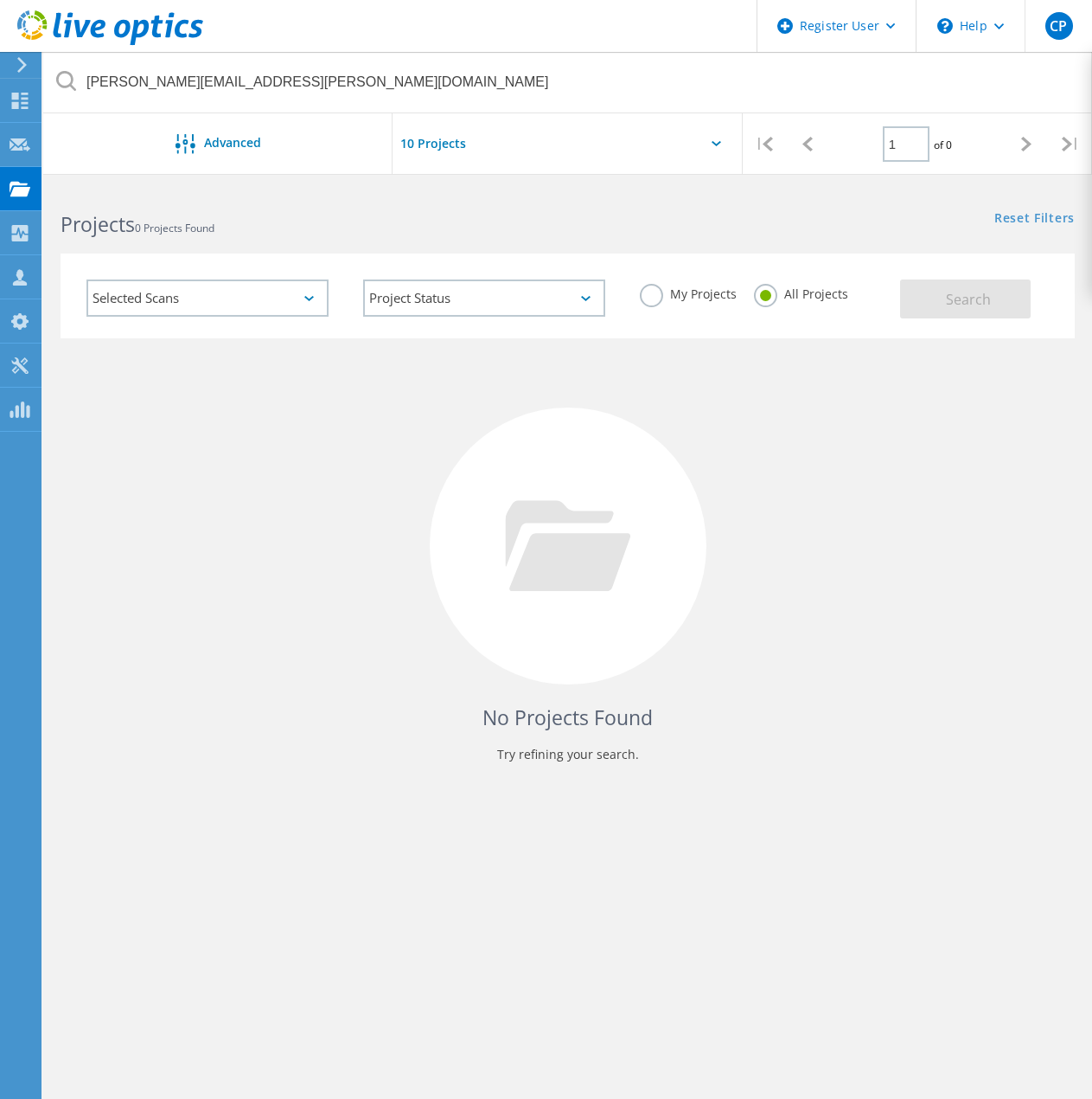
drag, startPoint x: 824, startPoint y: 292, endPoint x: 814, endPoint y: 307, distance: 18.0
click at [824, 292] on label "All Projects" at bounding box center [801, 291] width 94 height 16
click at [0, 0] on input "All Projects" at bounding box center [0, 0] width 0 height 0
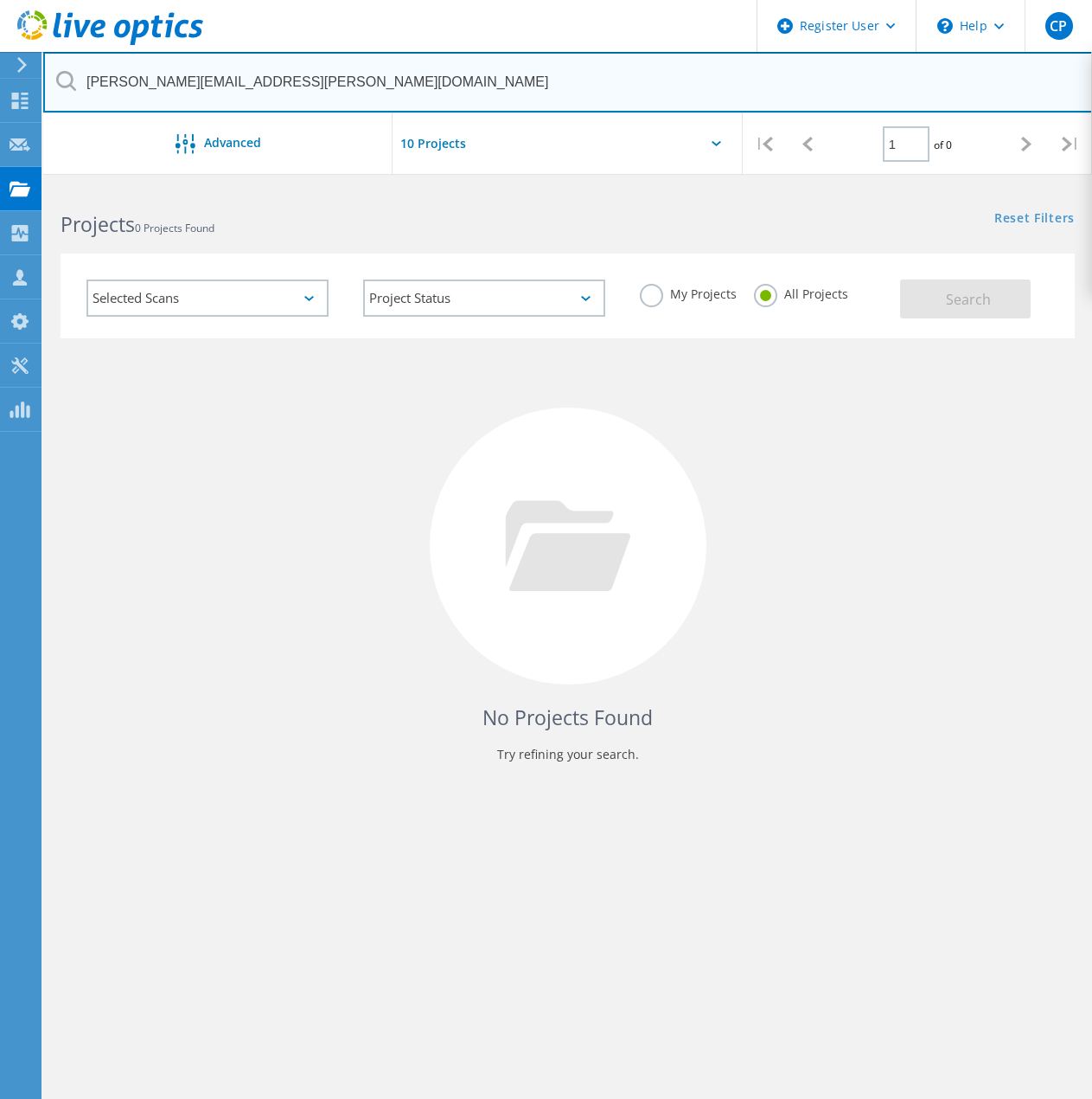
drag, startPoint x: 307, startPoint y: 85, endPoint x: -30, endPoint y: 55, distance: 338.3
click at [0, 55] on html "Register User \n Help Explore Helpful Articles Contact Support CP Dell User Cal…" at bounding box center [546, 603] width 1092 height 1207
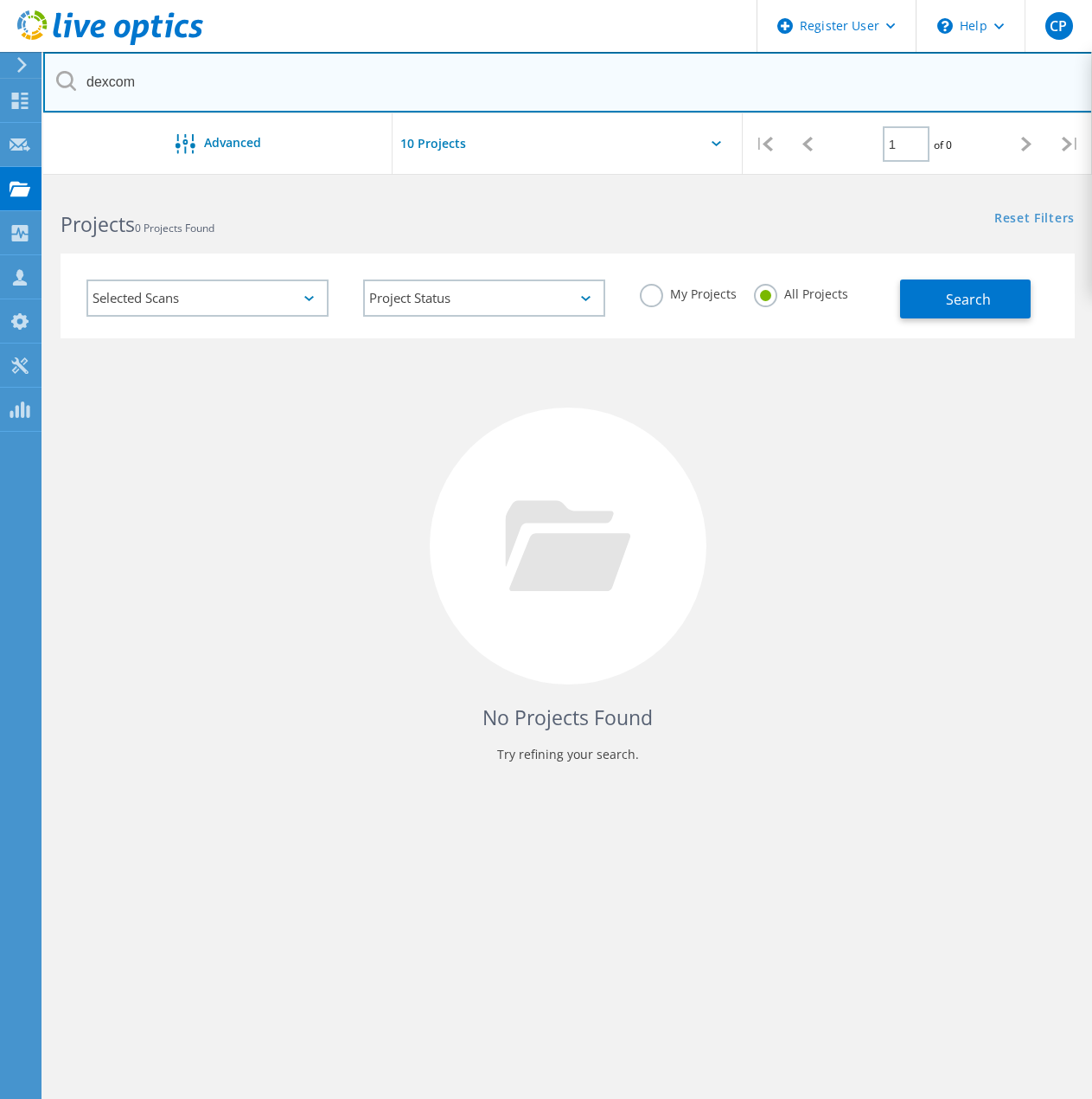
type input "dexcom"
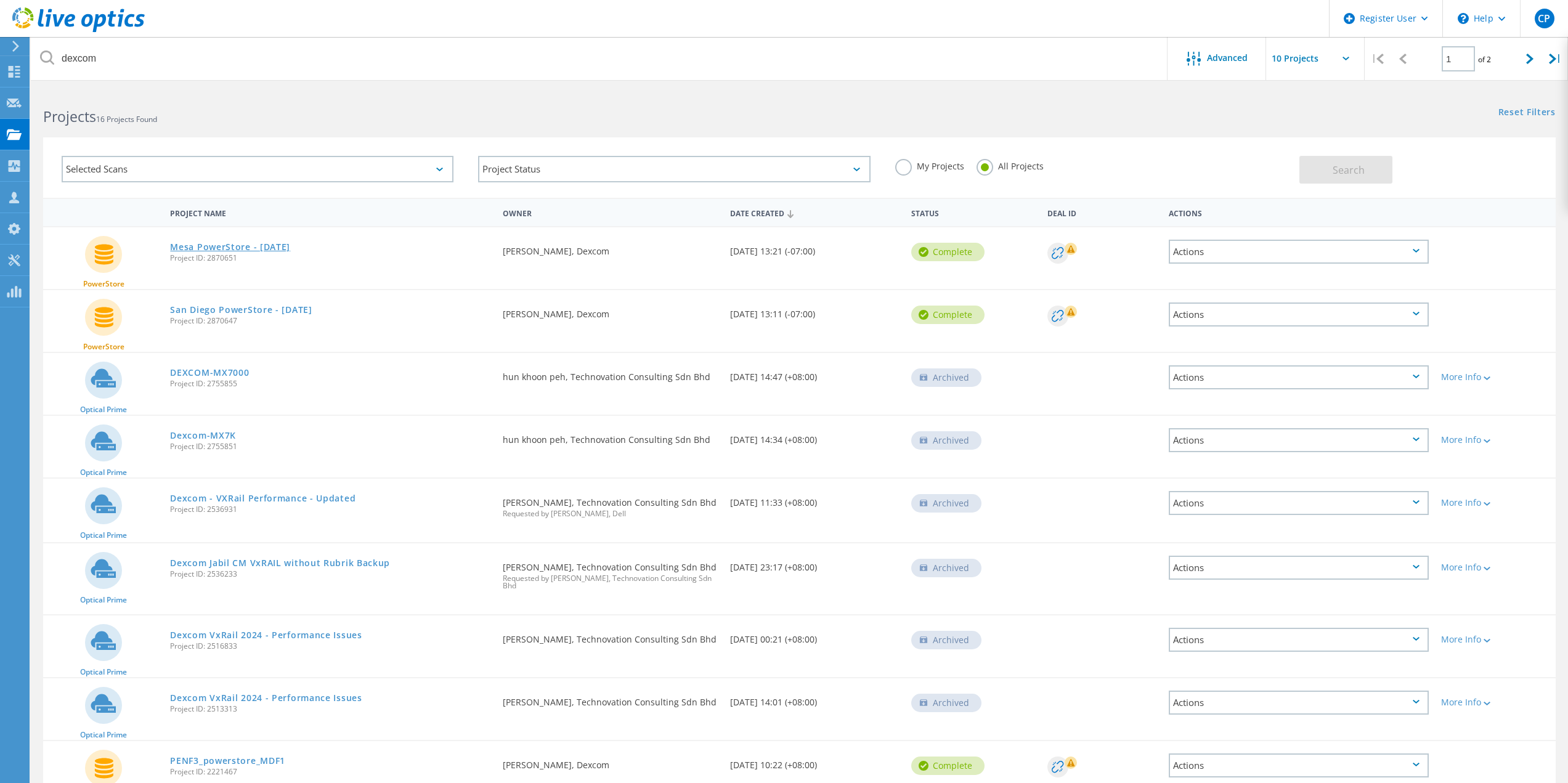
click at [217, 248] on link "Mesa PowerStore - April 2025" at bounding box center [230, 247] width 120 height 9
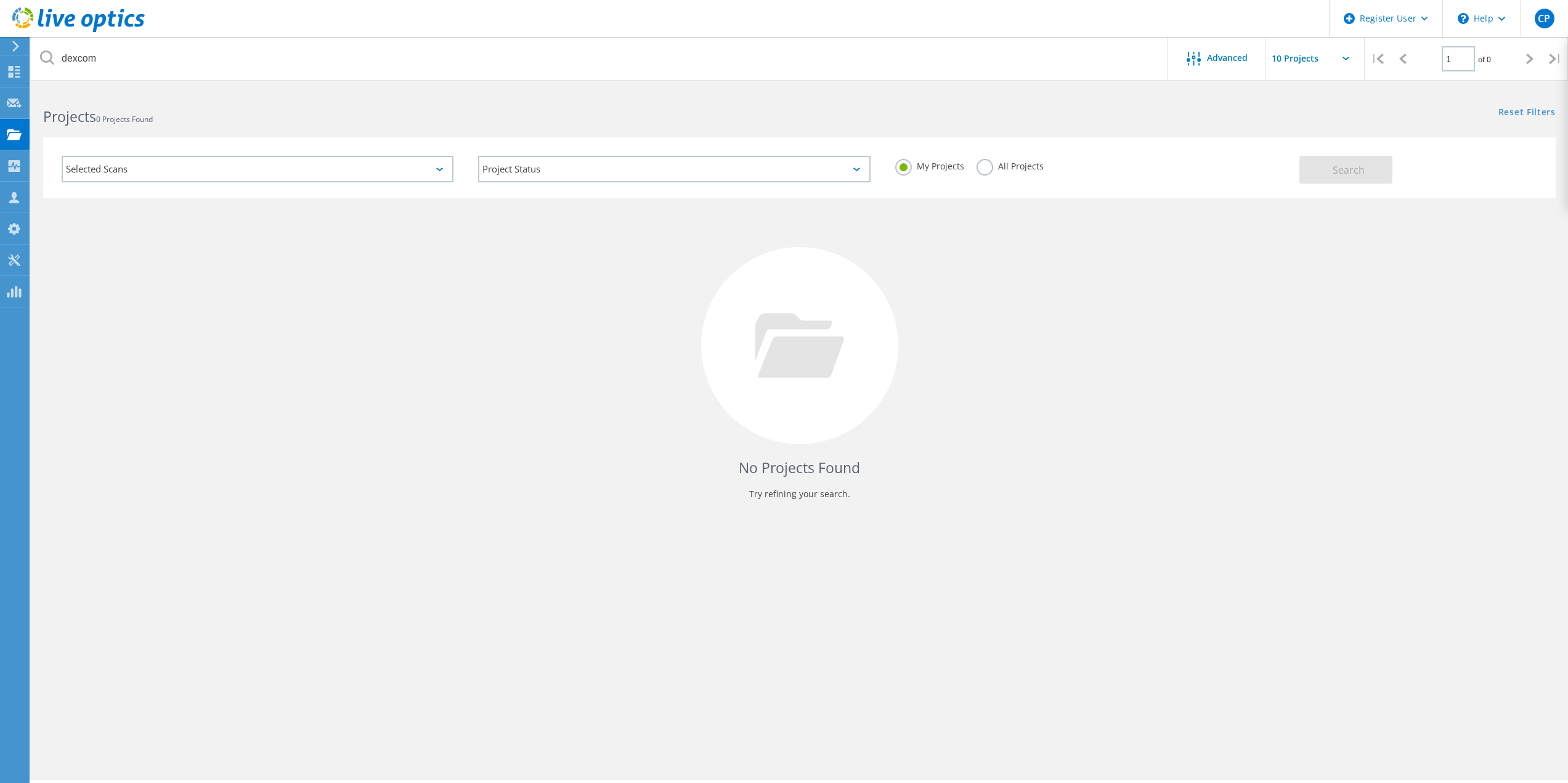
click at [1000, 169] on label "All Projects" at bounding box center [1010, 165] width 67 height 12
click at [0, 0] on input "All Projects" at bounding box center [0, 0] width 0 height 0
click at [1333, 176] on span "Search" at bounding box center [1348, 170] width 32 height 14
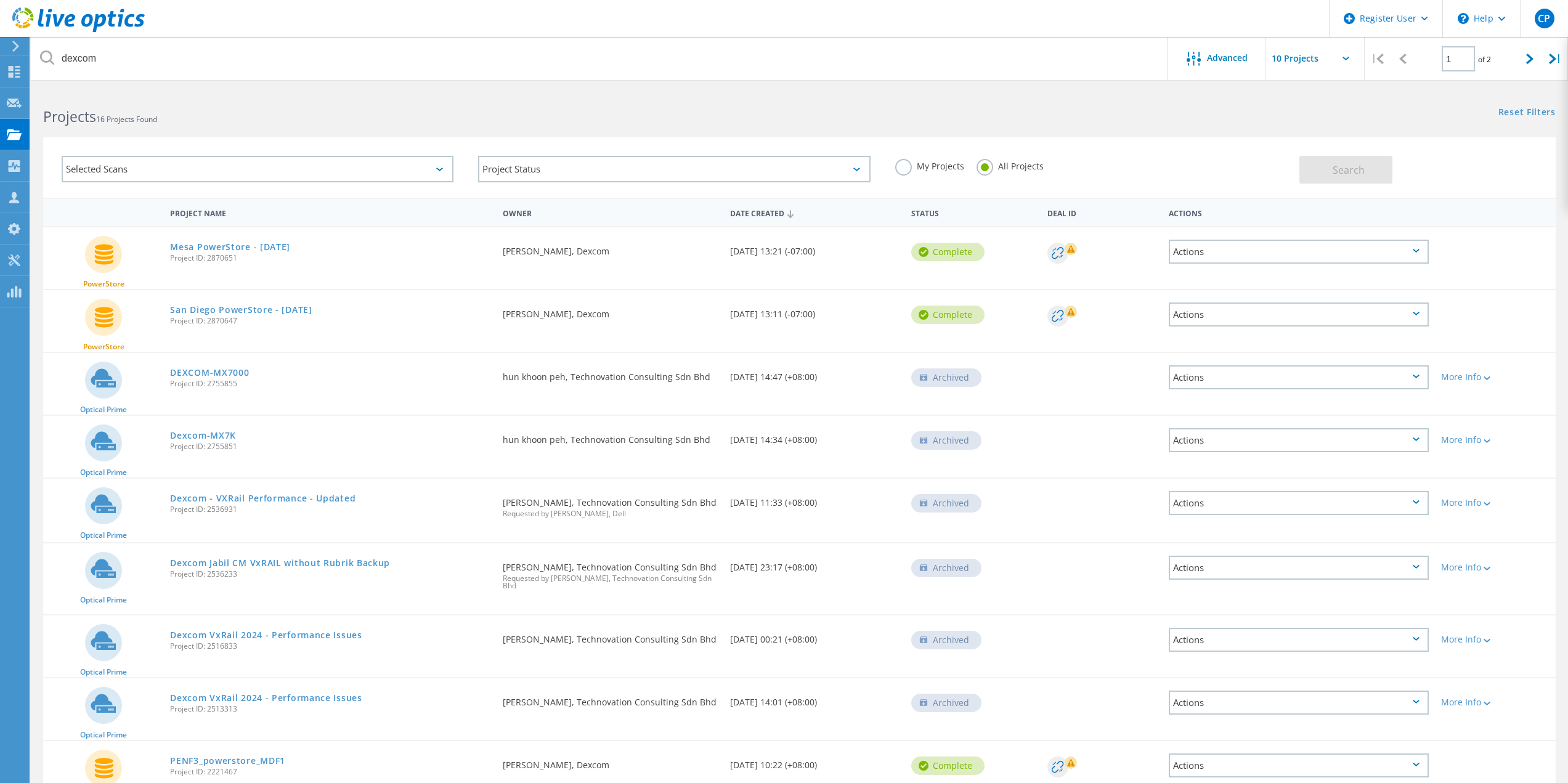
scroll to position [123, 0]
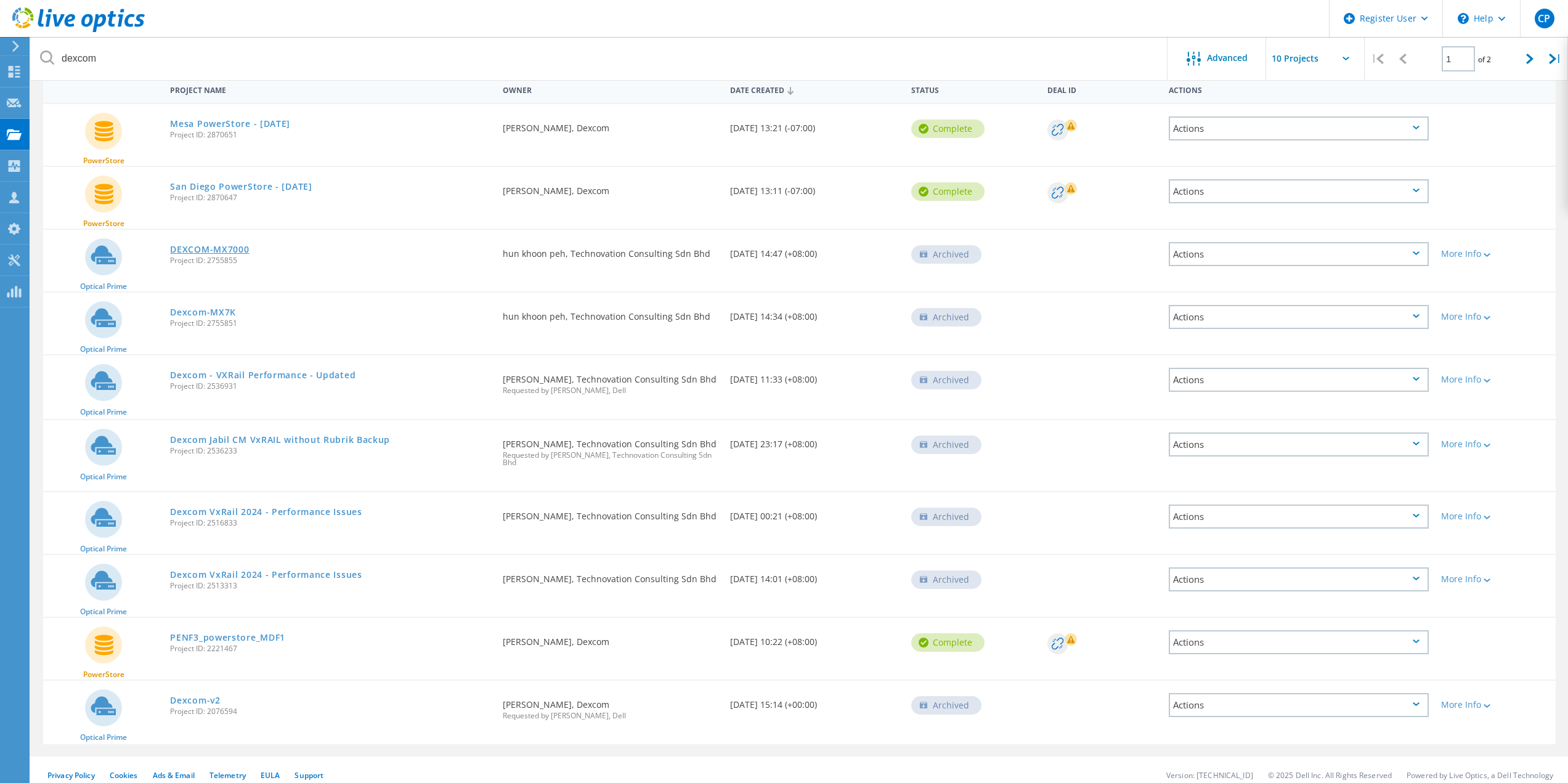
click at [217, 247] on link "DEXCOM-MX7000" at bounding box center [209, 249] width 79 height 9
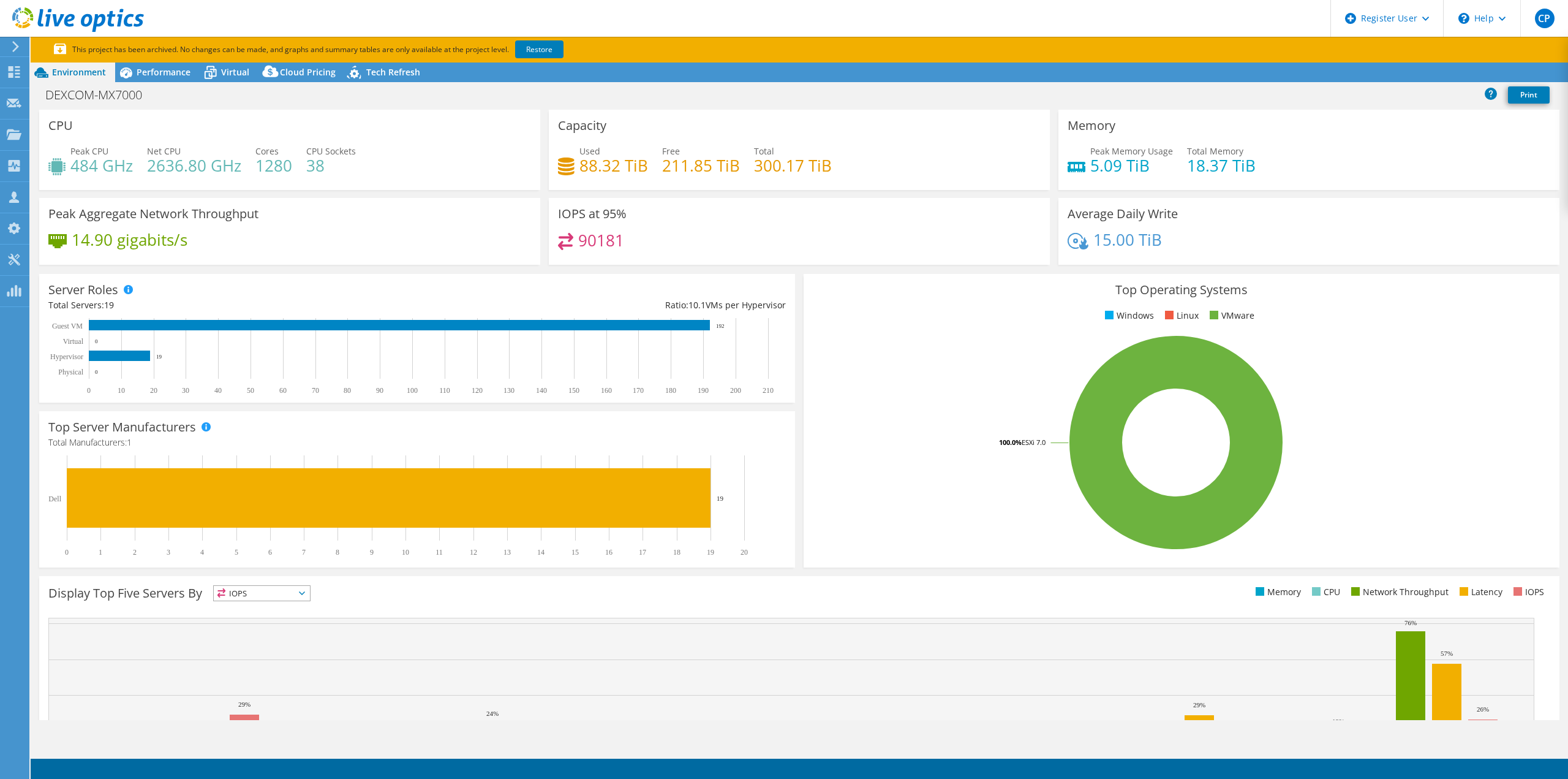
select select "USD"
click at [216, 70] on icon at bounding box center [210, 73] width 22 height 22
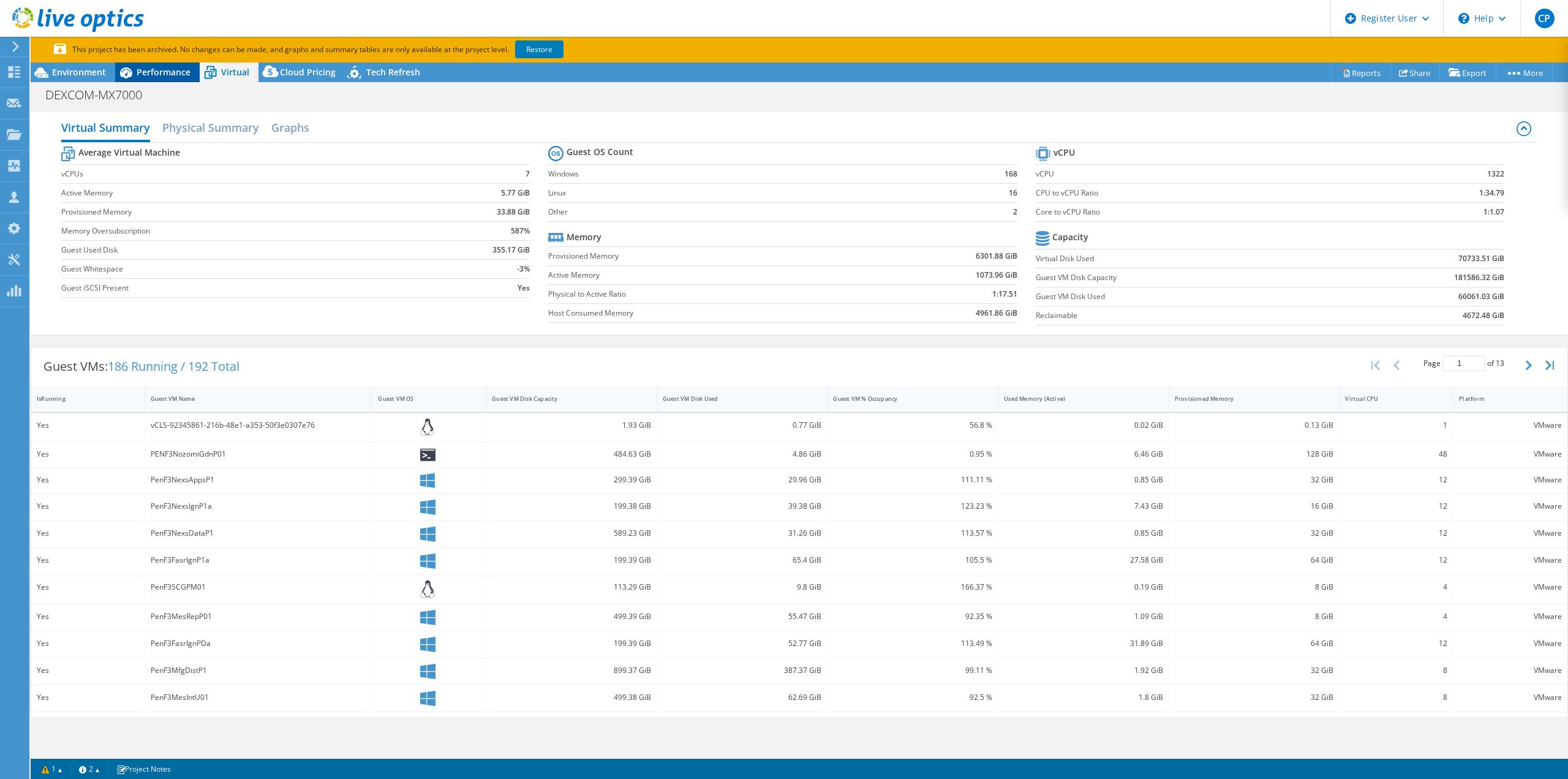
click at [158, 75] on span "Performance" at bounding box center [164, 71] width 54 height 11
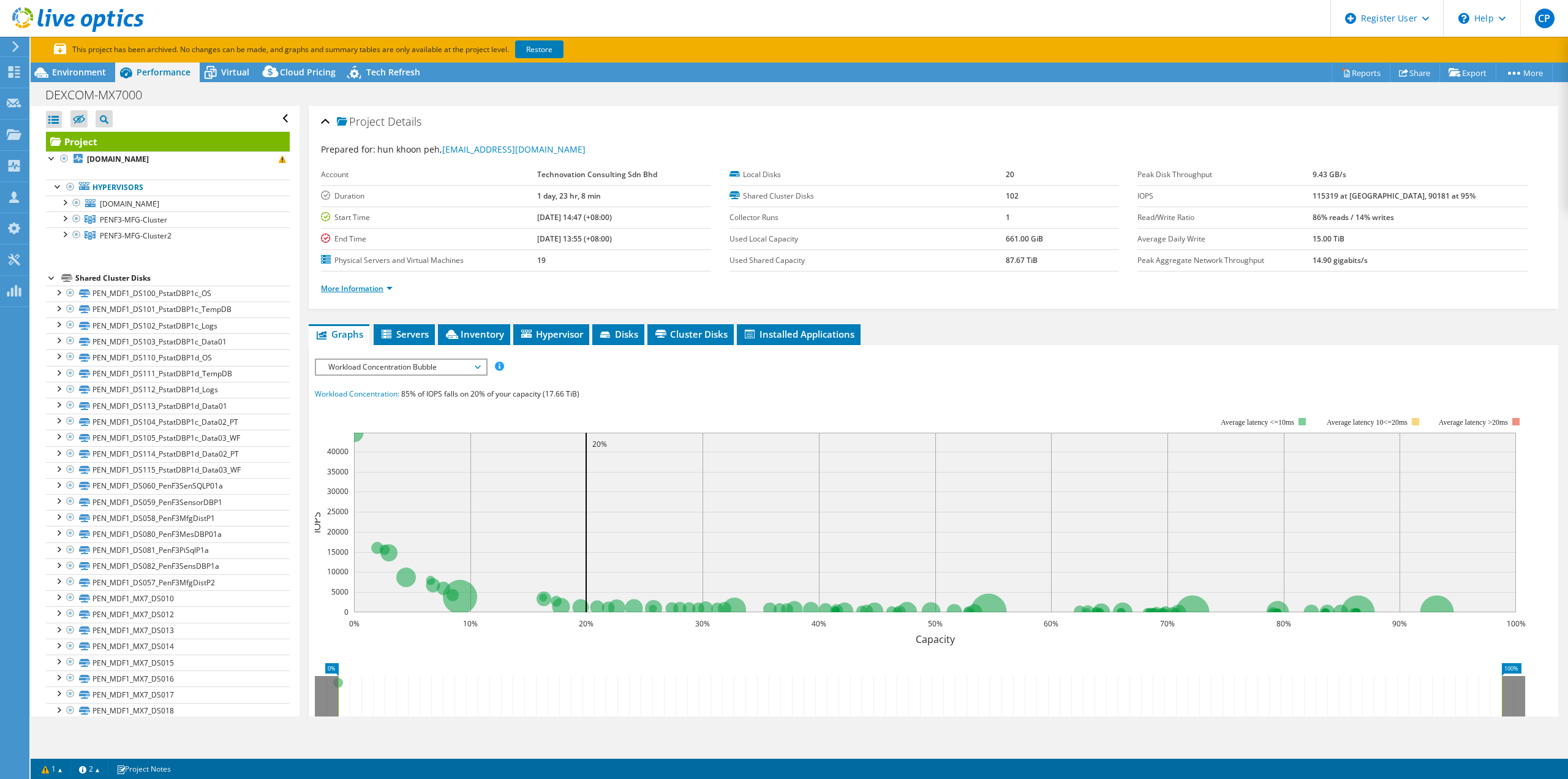
click at [375, 285] on link "More Information" at bounding box center [356, 288] width 71 height 10
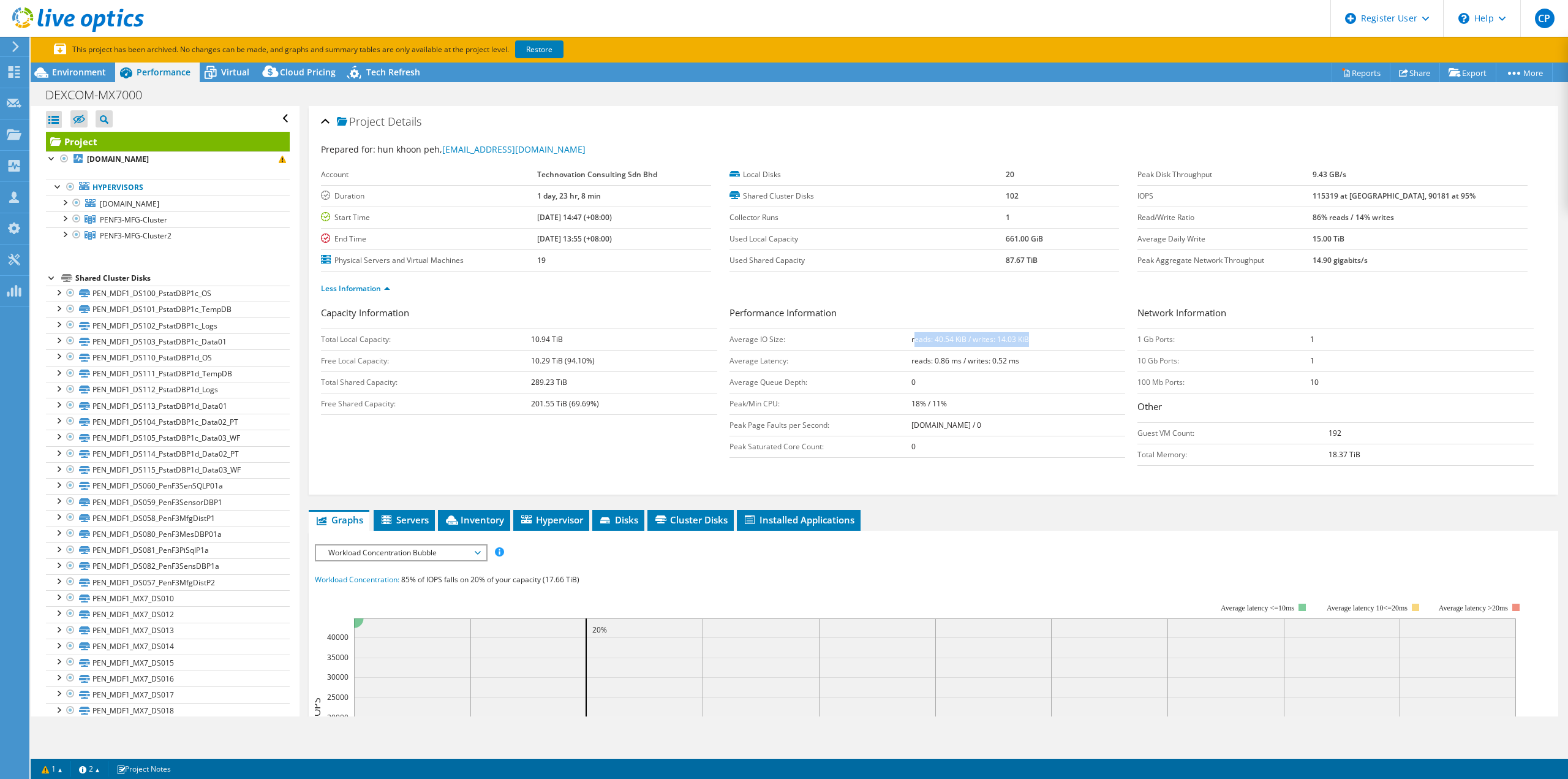
drag, startPoint x: 893, startPoint y: 340, endPoint x: 1028, endPoint y: 339, distance: 135.0
click at [1028, 339] on td "reads: 40.54 KiB / writes: 14.03 KiB" at bounding box center [1019, 339] width 214 height 22
drag, startPoint x: 1331, startPoint y: 193, endPoint x: 1429, endPoint y: 199, distance: 98.2
click at [1429, 199] on tr "IOPS 115319 at [GEOGRAPHIC_DATA], 90181 at 95%" at bounding box center [1332, 196] width 390 height 22
click at [1419, 278] on div "Less Information" at bounding box center [933, 288] width 1225 height 34
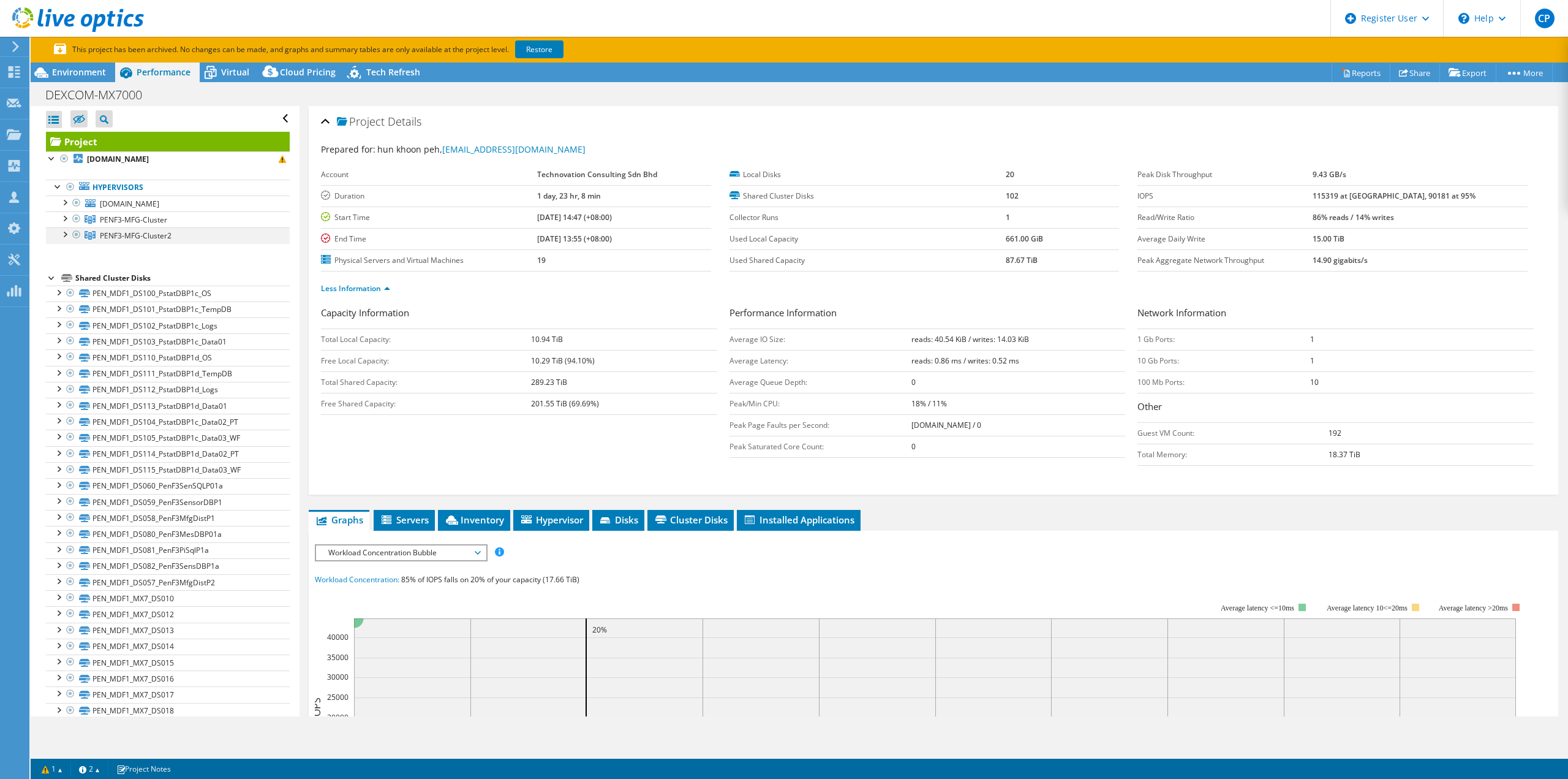
click at [67, 234] on div at bounding box center [64, 233] width 12 height 12
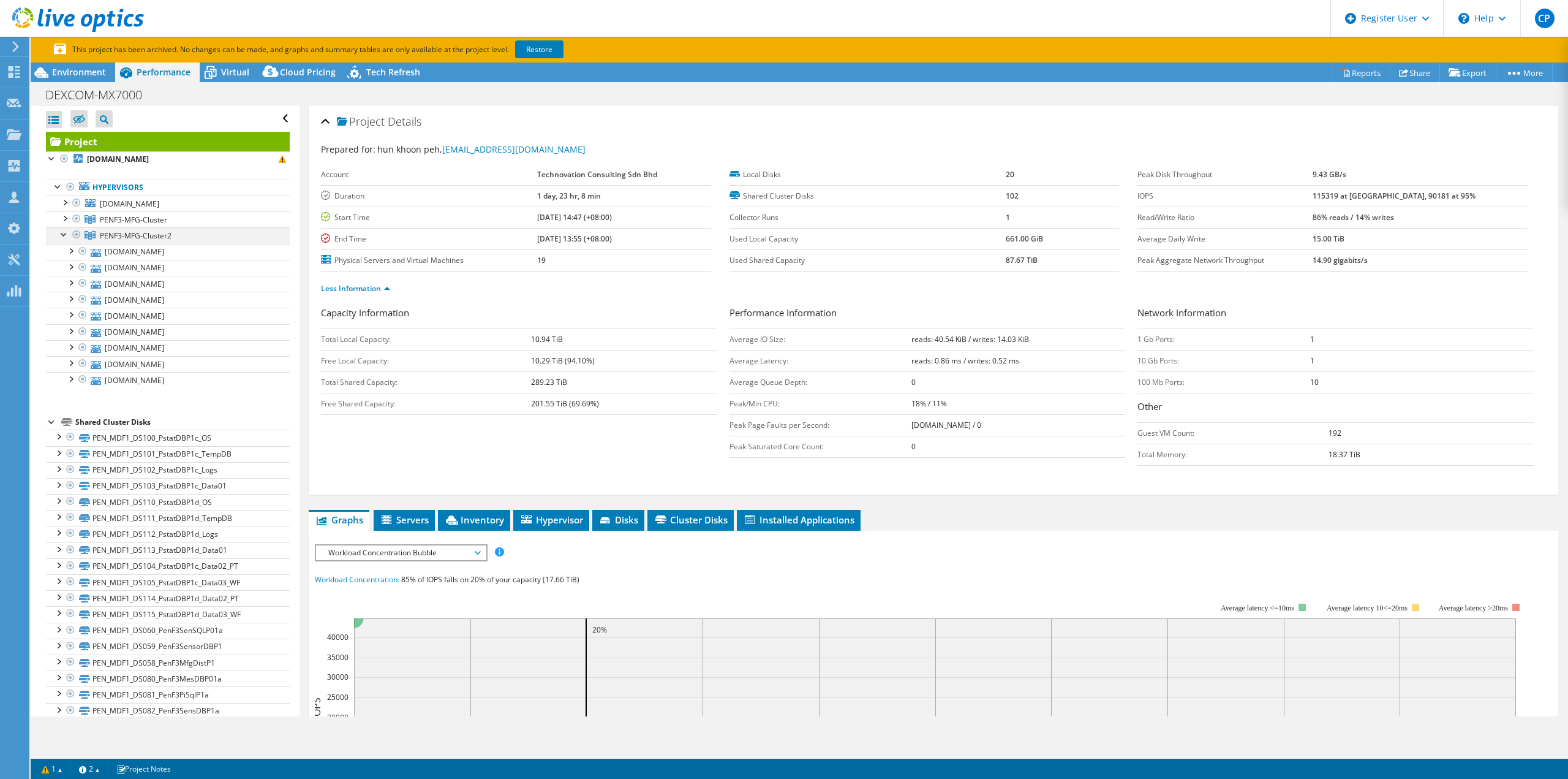
click at [66, 235] on div at bounding box center [64, 233] width 12 height 12
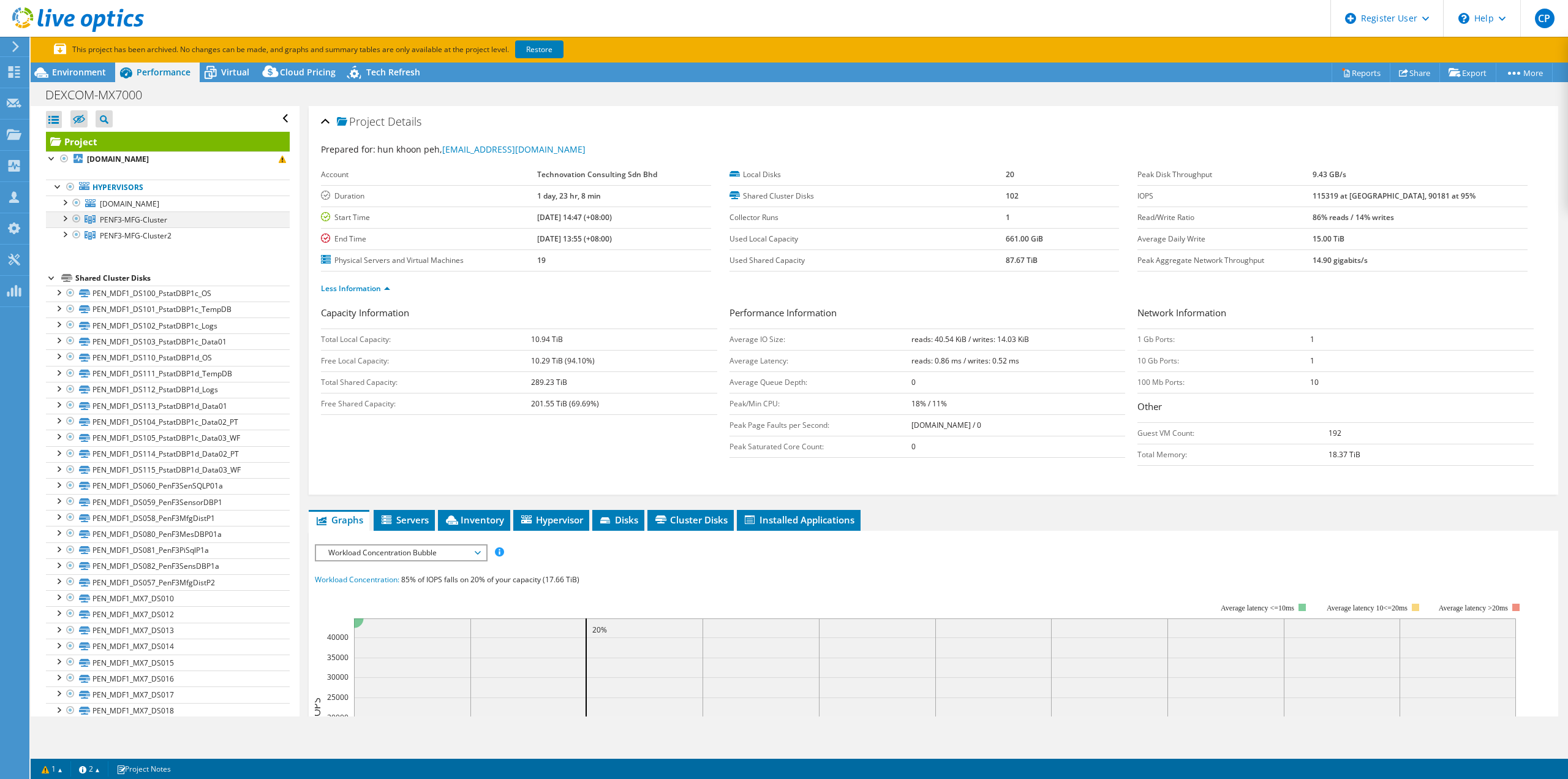
click at [64, 220] on div at bounding box center [64, 218] width 12 height 12
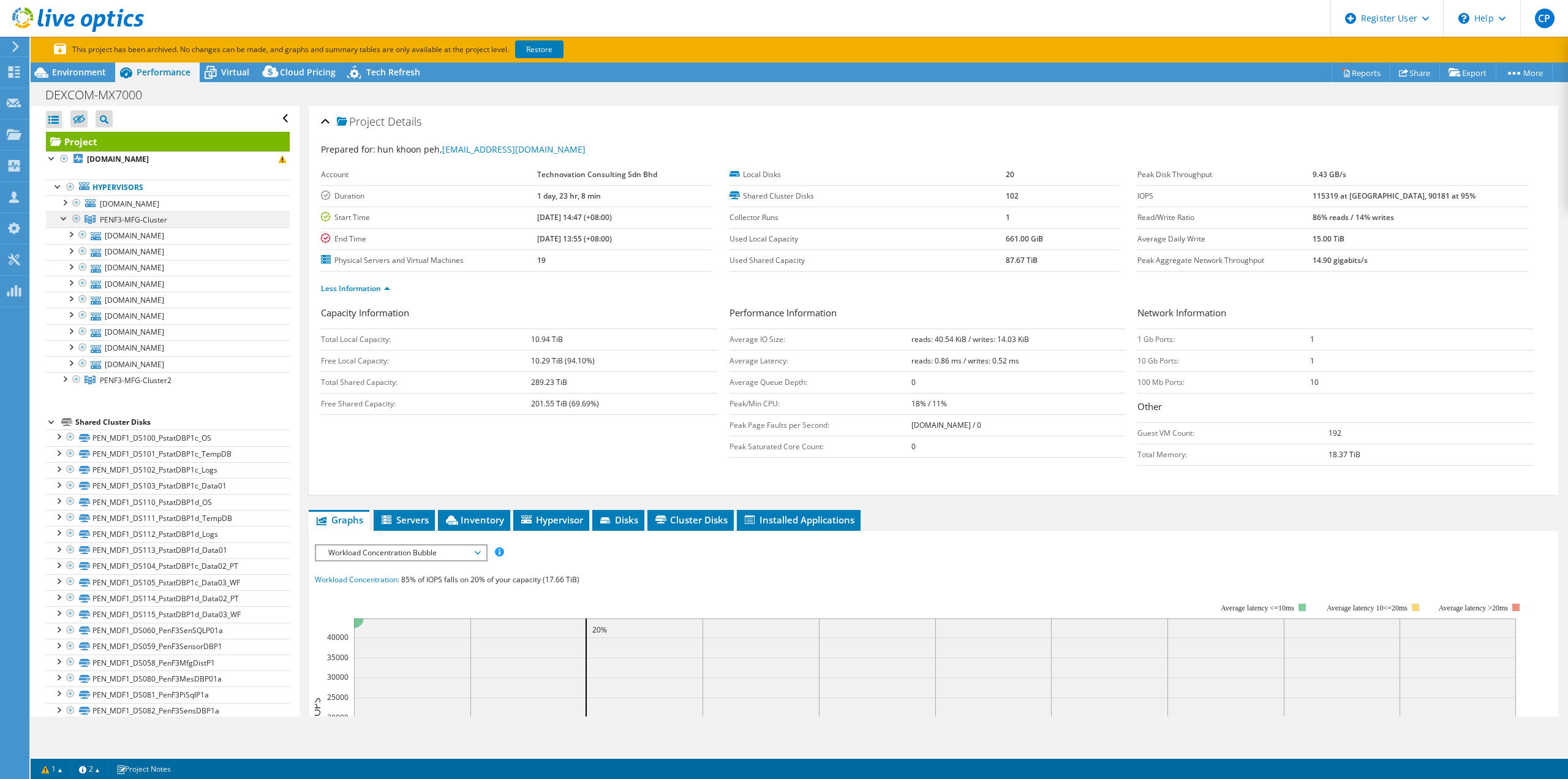
click at [64, 220] on div at bounding box center [64, 218] width 12 height 12
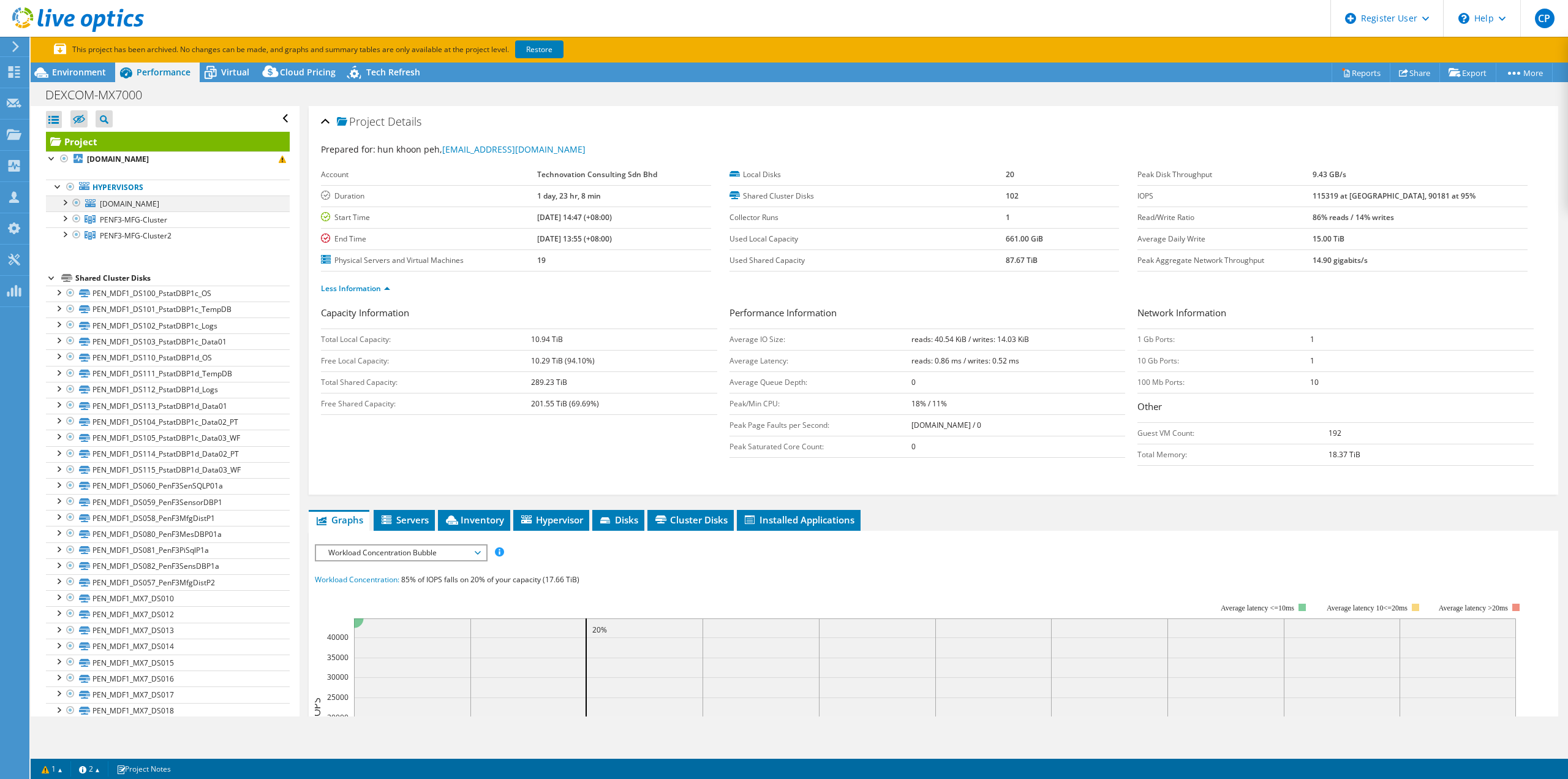
click at [67, 204] on div at bounding box center [64, 201] width 12 height 12
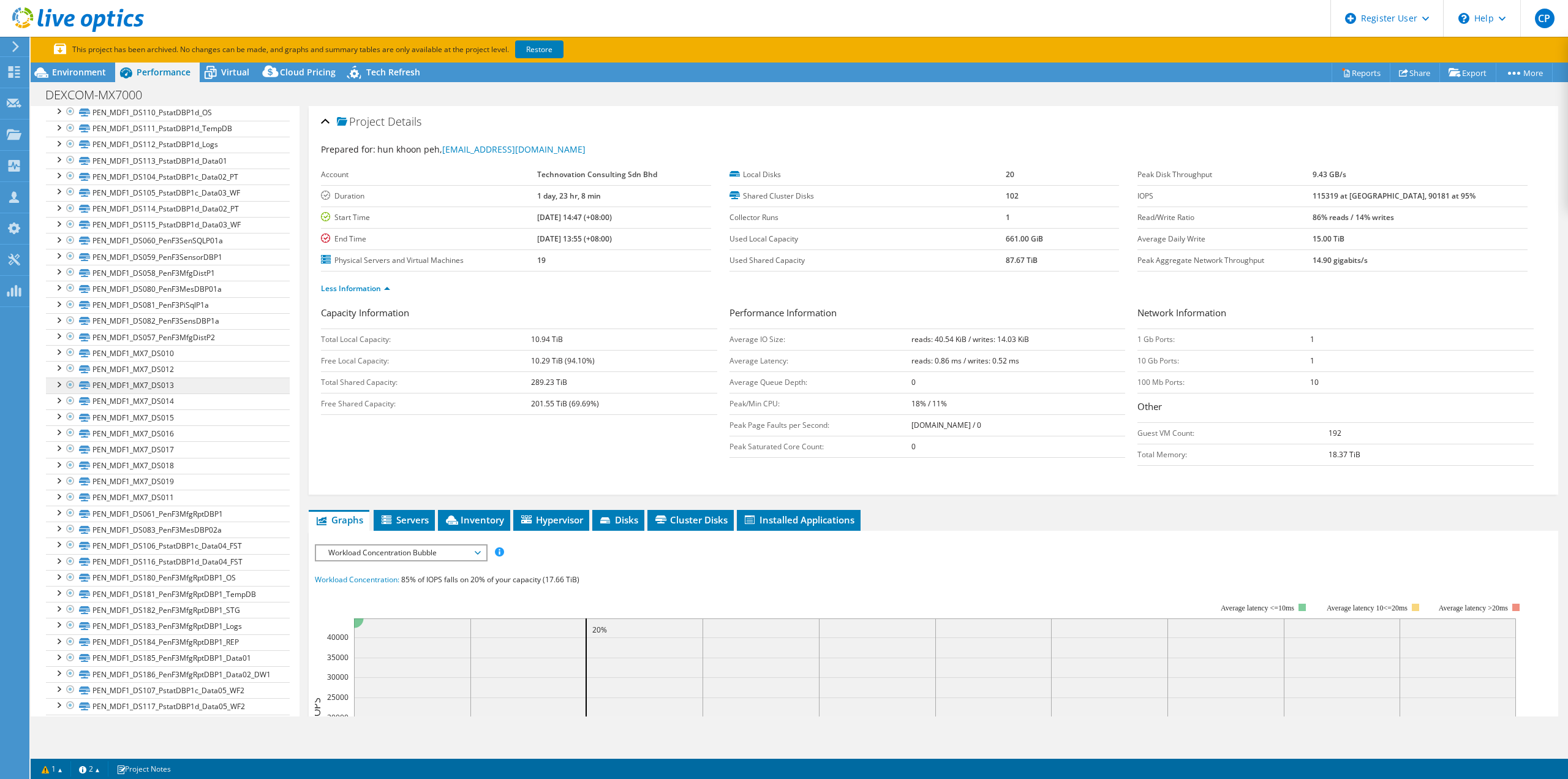
scroll to position [367, 0]
